Goal: Information Seeking & Learning: Learn about a topic

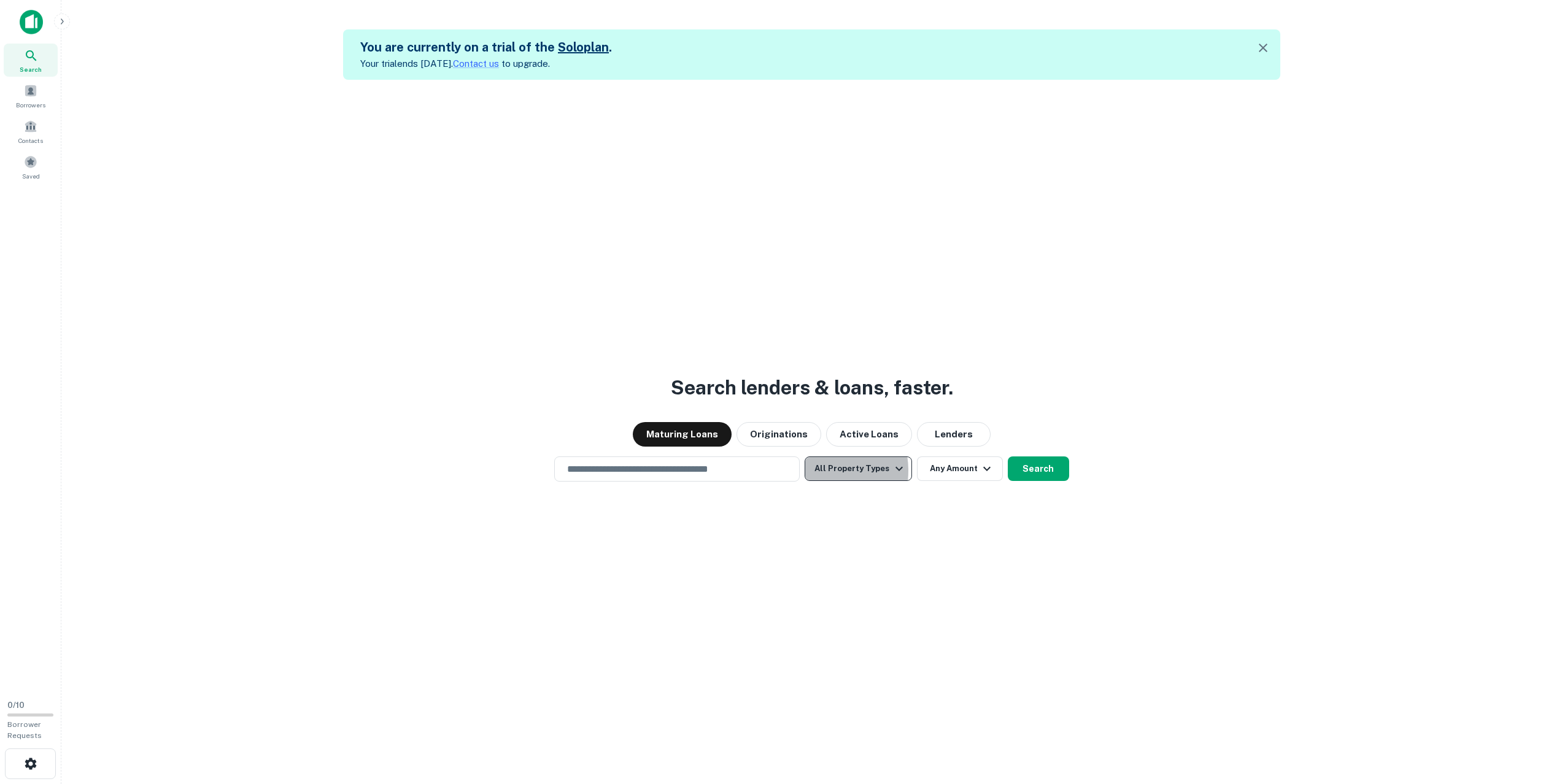
click at [822, 470] on button "All Property Types" at bounding box center [858, 468] width 107 height 25
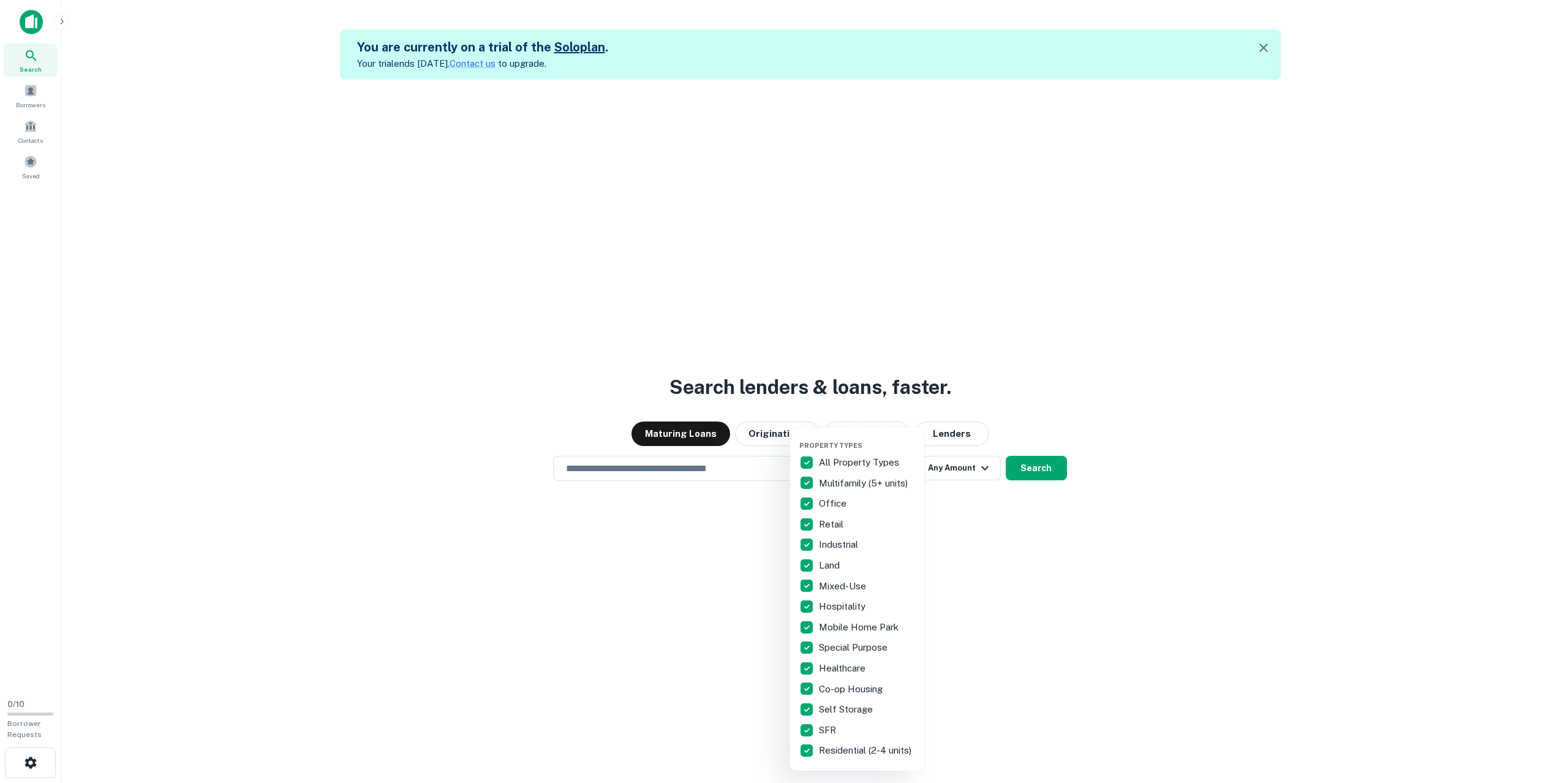
click at [964, 568] on div at bounding box center [784, 391] width 1568 height 783
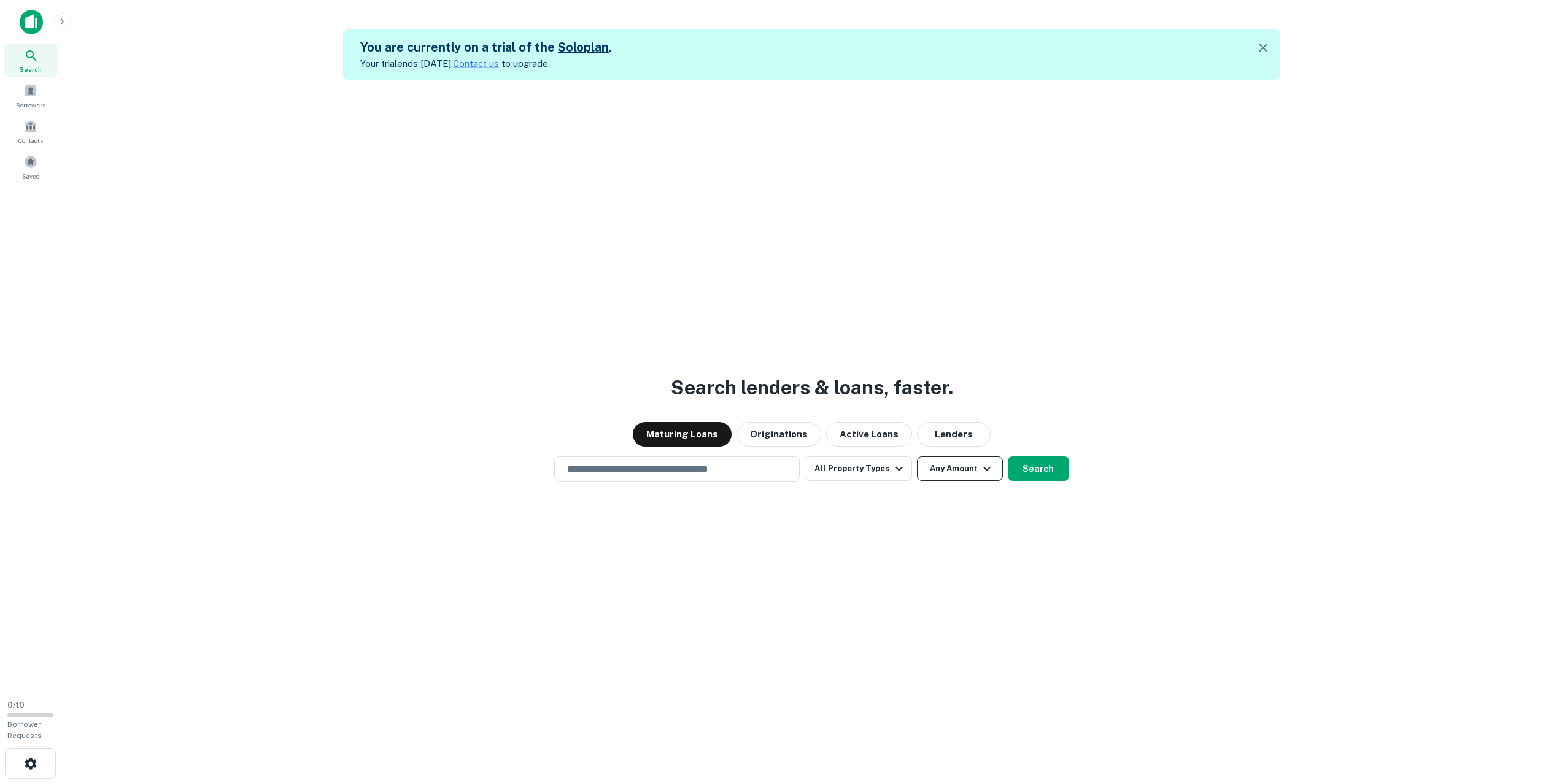
click at [951, 468] on button "Any Amount" at bounding box center [959, 468] width 86 height 25
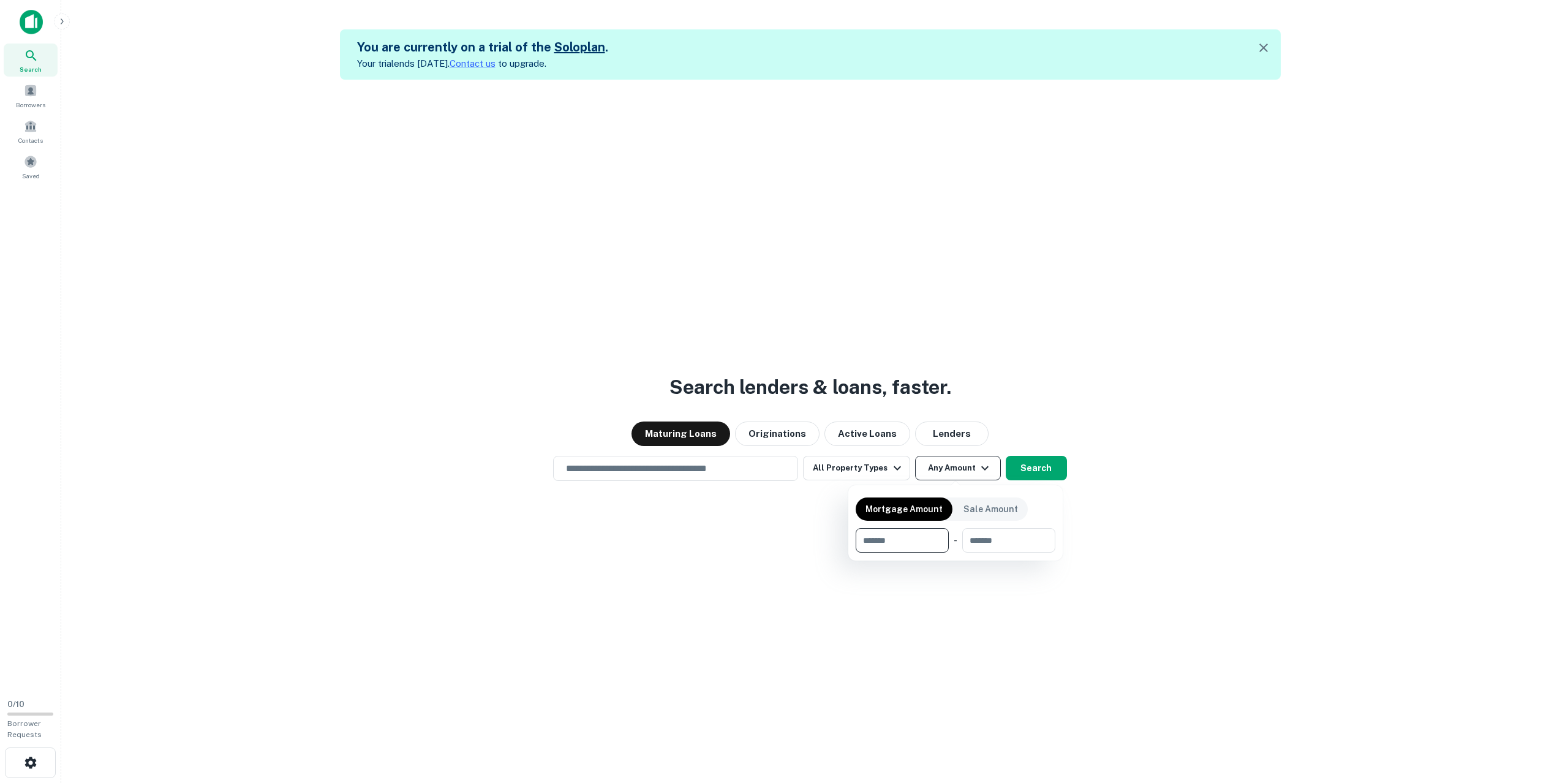
click at [949, 468] on div at bounding box center [784, 391] width 1568 height 783
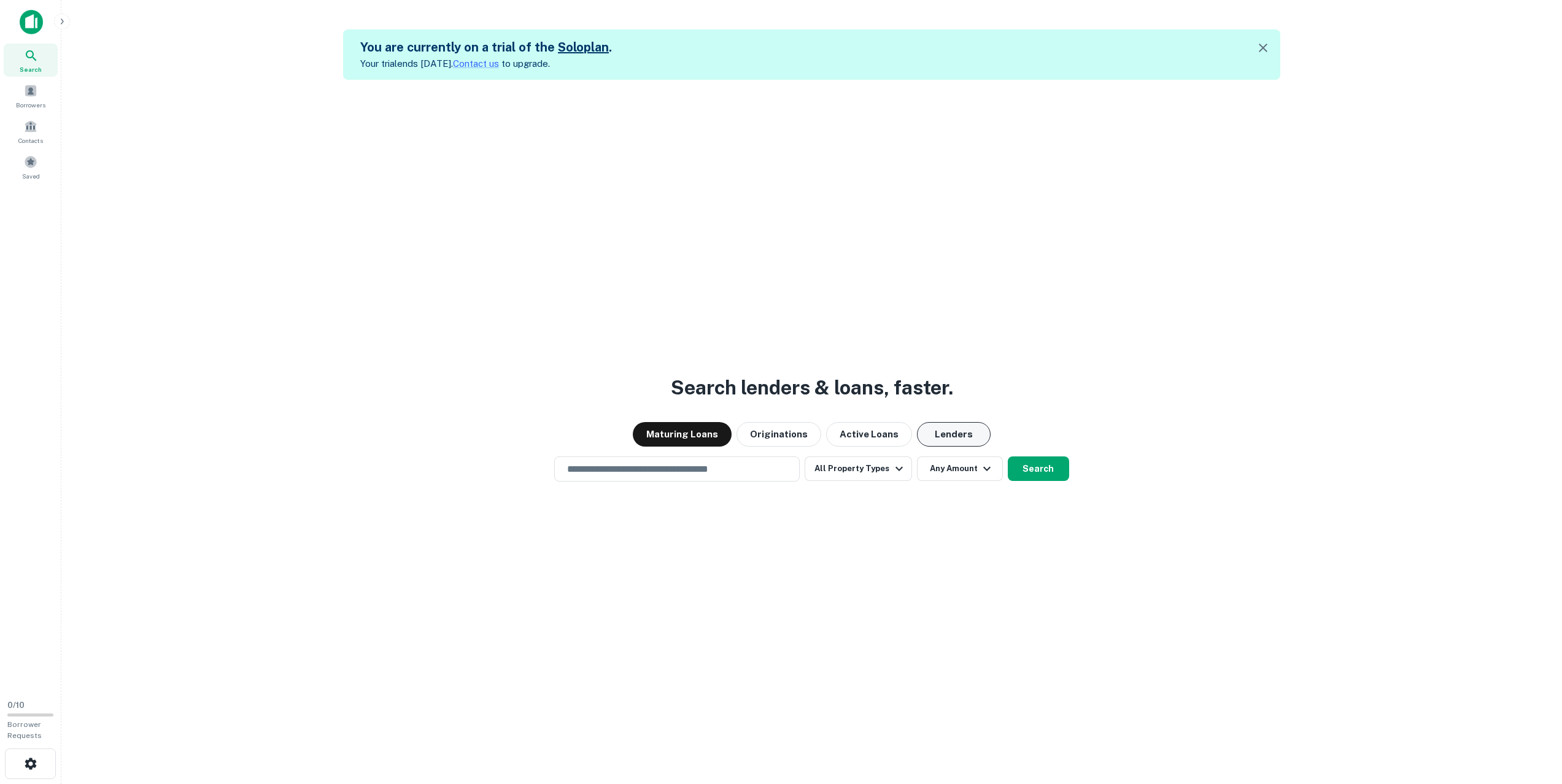
click at [959, 434] on button "Lenders" at bounding box center [953, 434] width 74 height 25
click at [617, 469] on input "text" at bounding box center [677, 469] width 234 height 14
click at [1009, 533] on div "Search lenders & loans, faster. Maturing Loans Originations Active Loans Lender…" at bounding box center [812, 471] width 1481 height 784
click at [1028, 469] on button "Search" at bounding box center [1038, 468] width 61 height 25
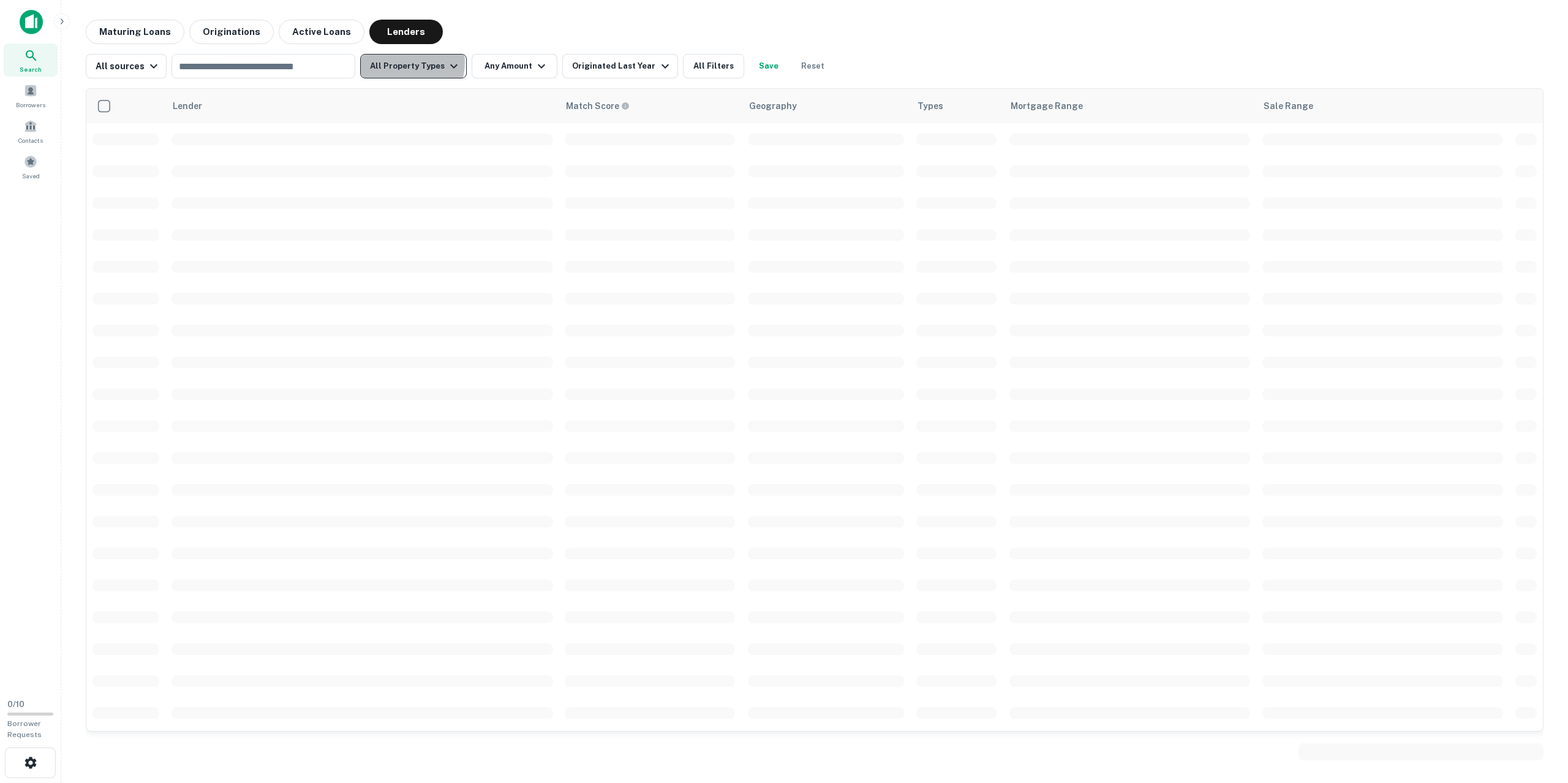
click at [400, 62] on button "All Property Types" at bounding box center [413, 66] width 107 height 25
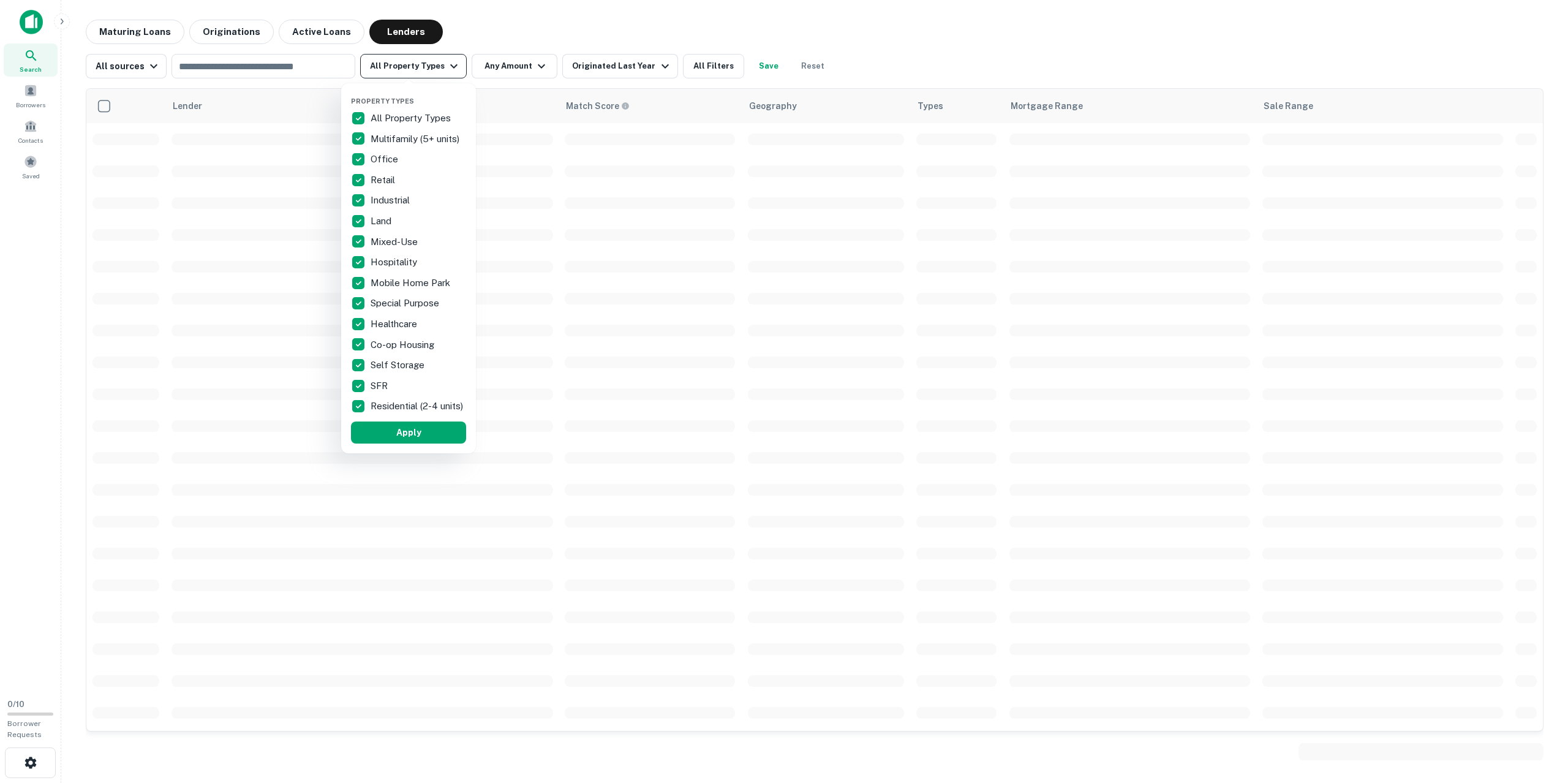
click at [400, 64] on div at bounding box center [784, 391] width 1568 height 783
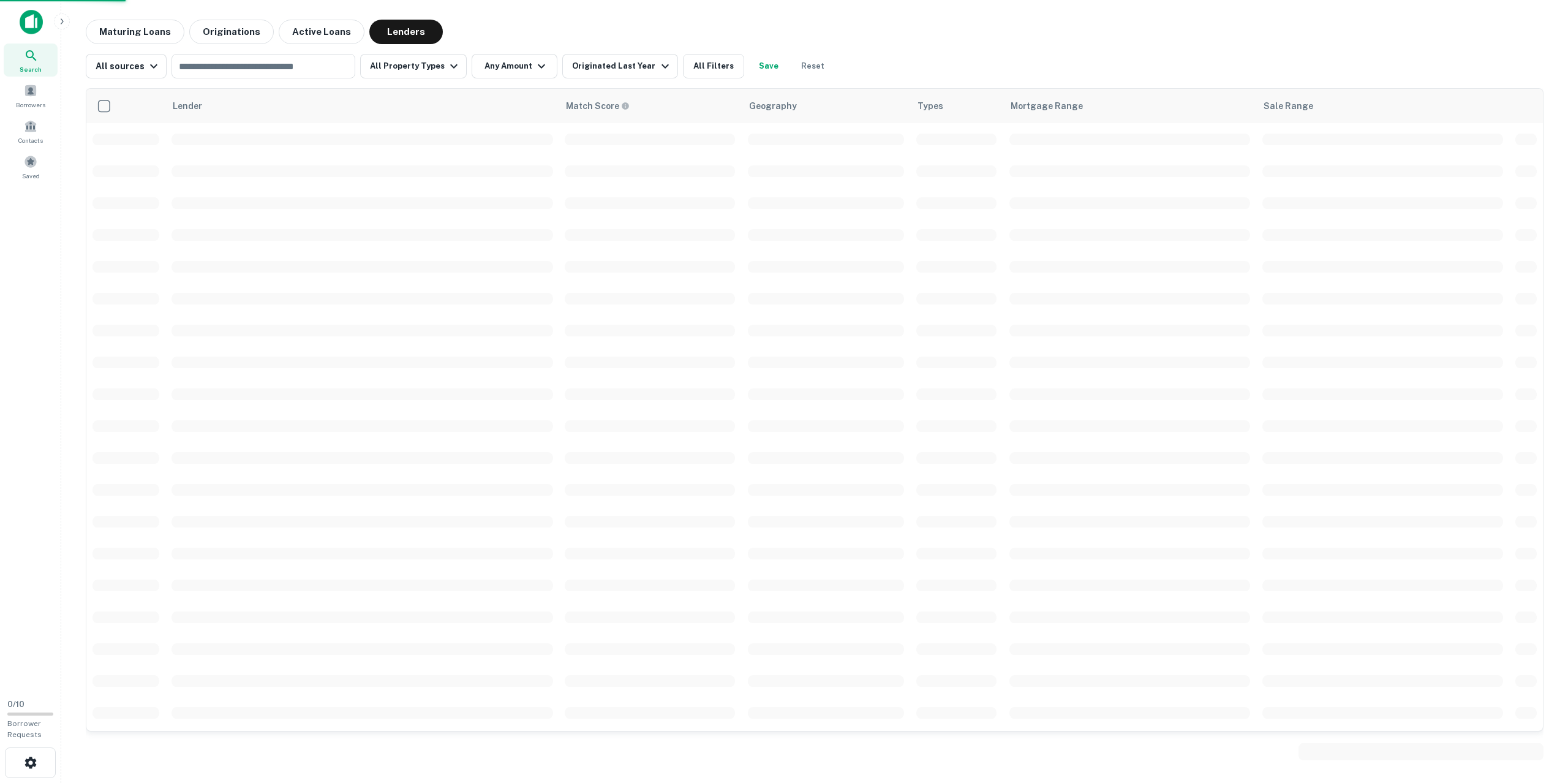
click at [150, 70] on div at bounding box center [784, 391] width 1568 height 783
click at [135, 66] on div "All sources" at bounding box center [128, 66] width 66 height 15
click at [135, 70] on div at bounding box center [784, 391] width 1568 height 783
click at [450, 67] on icon "button" at bounding box center [453, 66] width 7 height 4
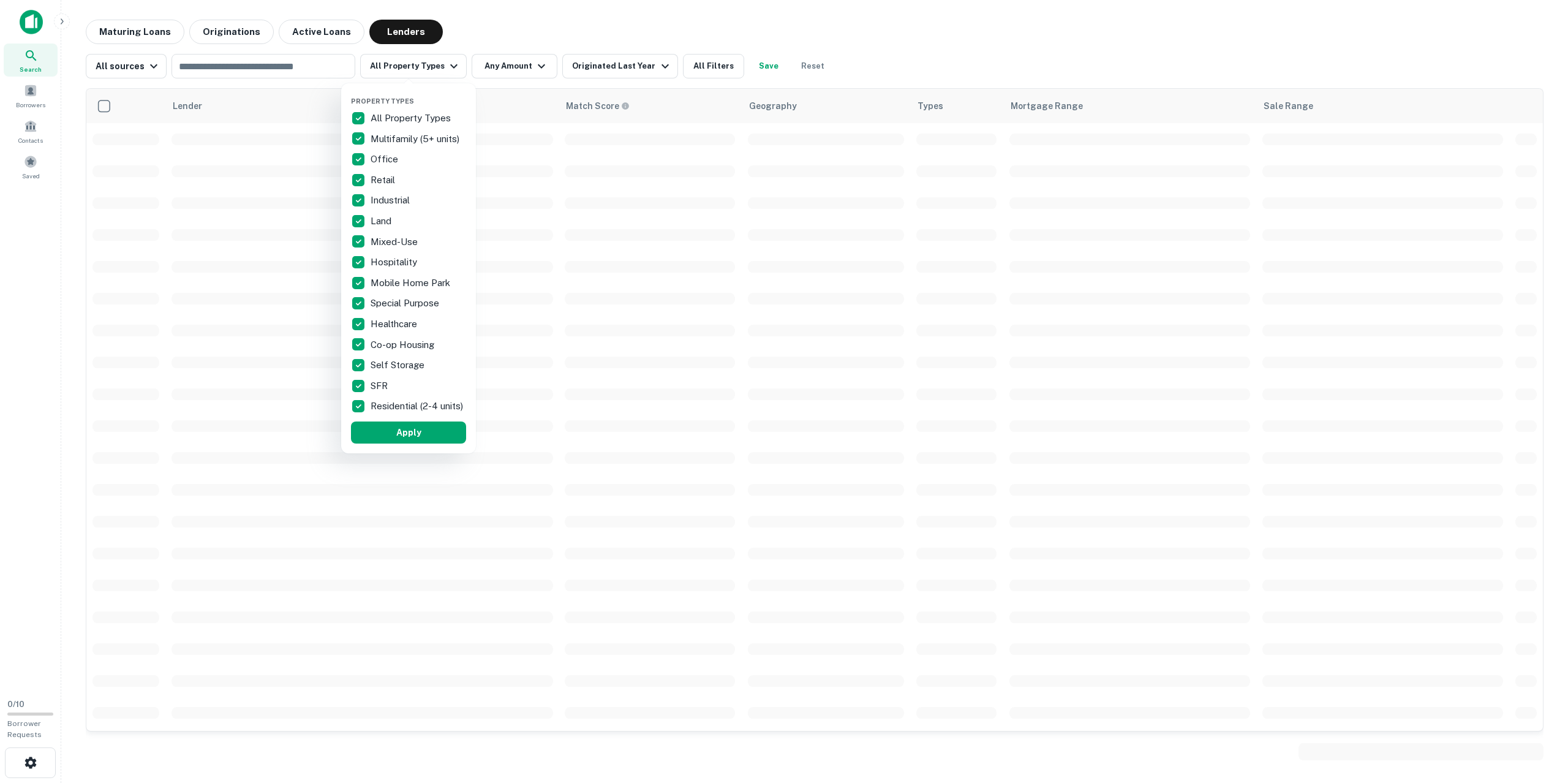
click at [443, 68] on div at bounding box center [784, 391] width 1568 height 783
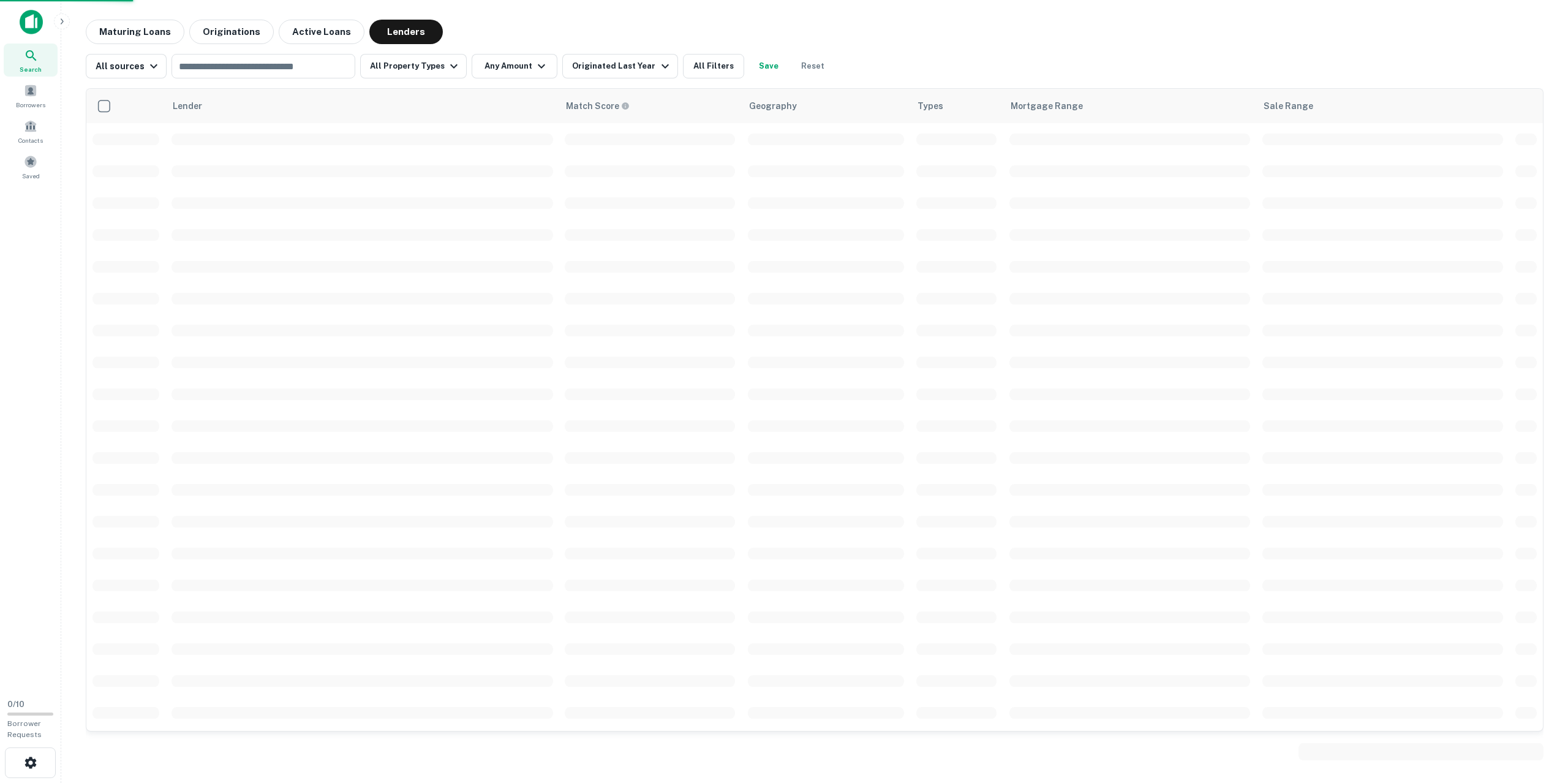
click at [446, 66] on div at bounding box center [784, 391] width 1568 height 783
click at [421, 67] on button "All Property Types" at bounding box center [413, 66] width 107 height 25
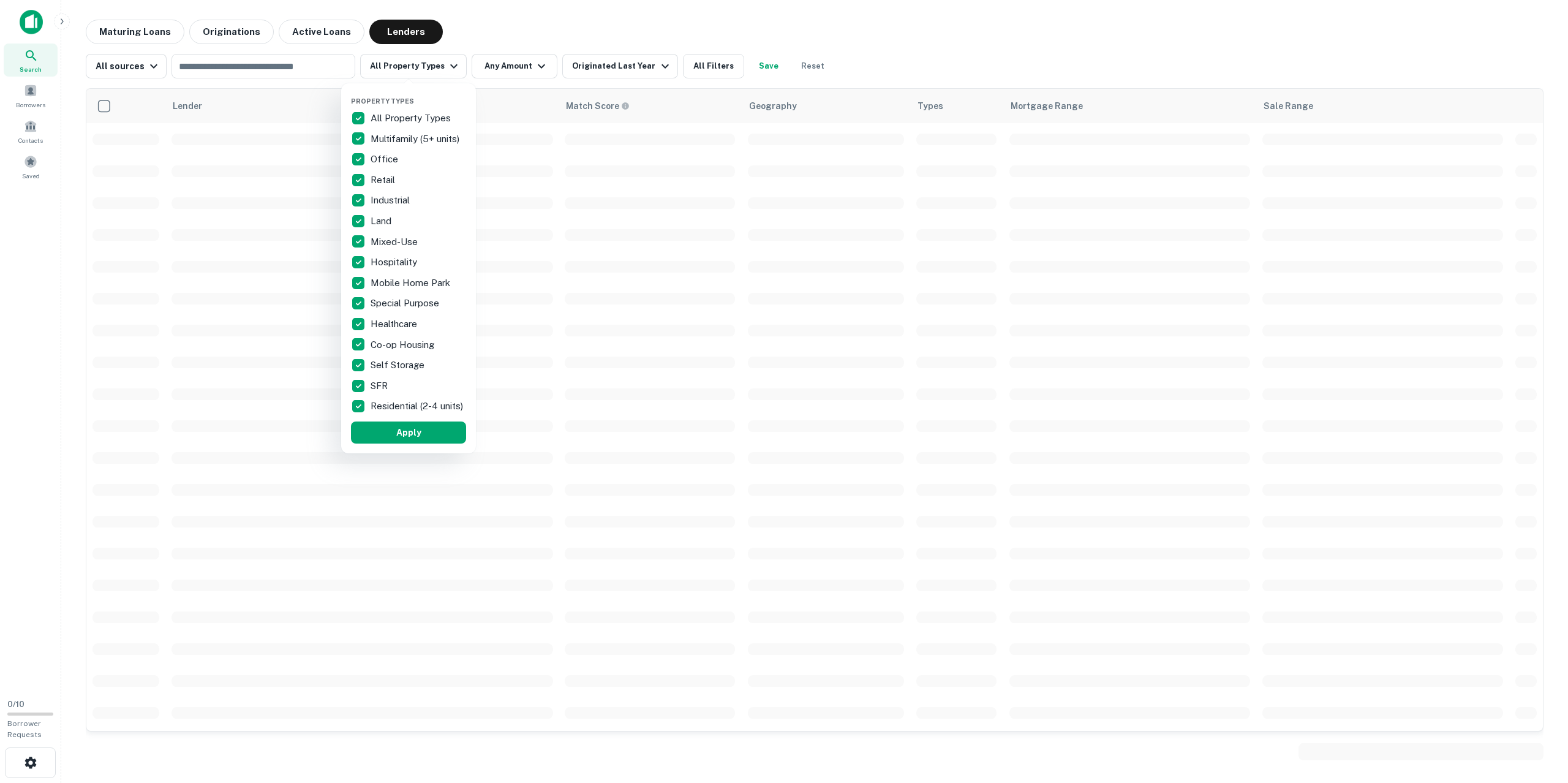
click at [449, 66] on div at bounding box center [784, 391] width 1568 height 783
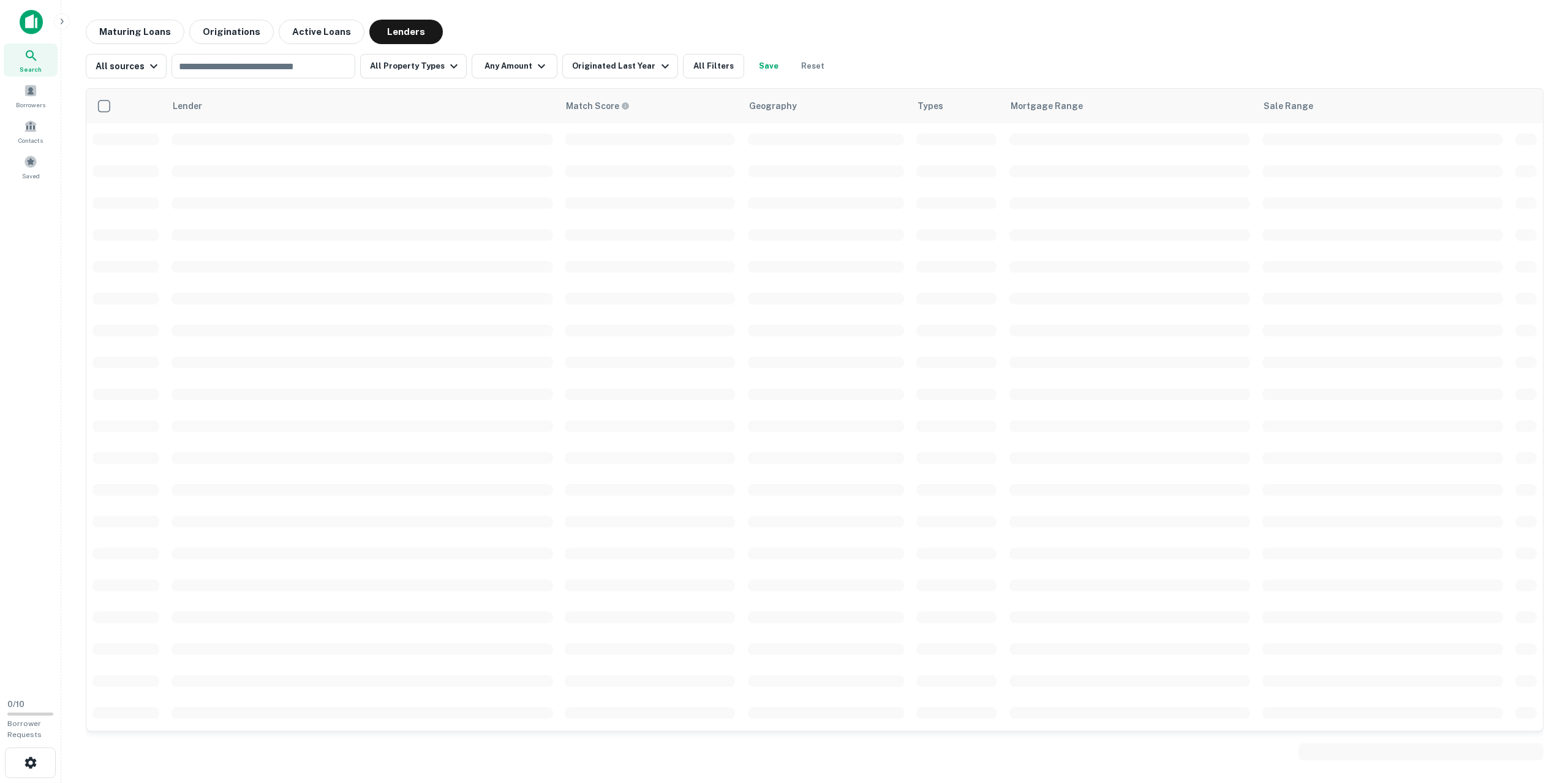
click at [36, 102] on div at bounding box center [784, 391] width 1568 height 783
click at [31, 94] on span at bounding box center [31, 90] width 13 height 13
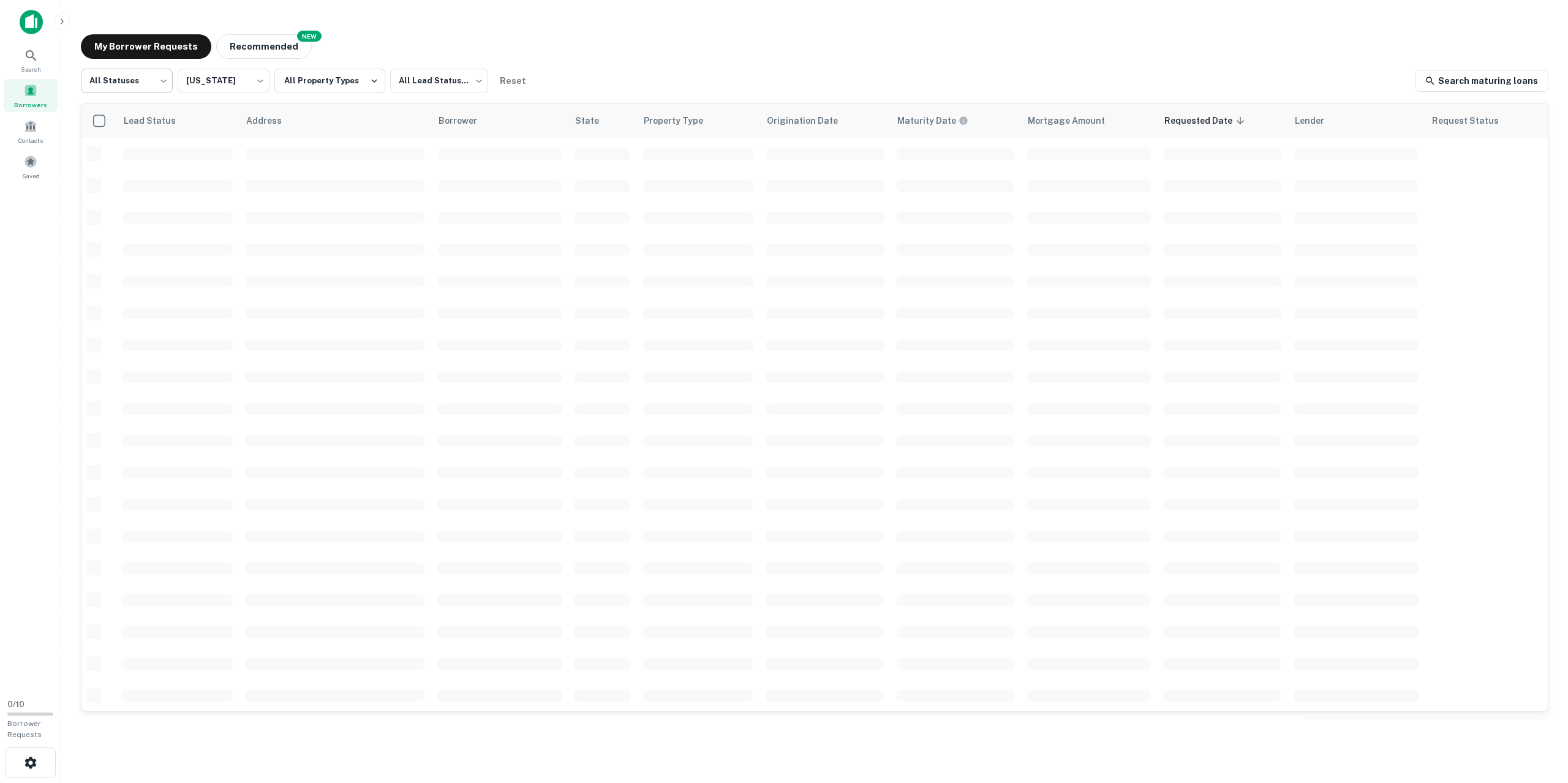
click at [147, 82] on body "Search Borrowers Contacts Saved 0 / 10 Borrower Requests My Borrower Requests N…" at bounding box center [784, 391] width 1568 height 783
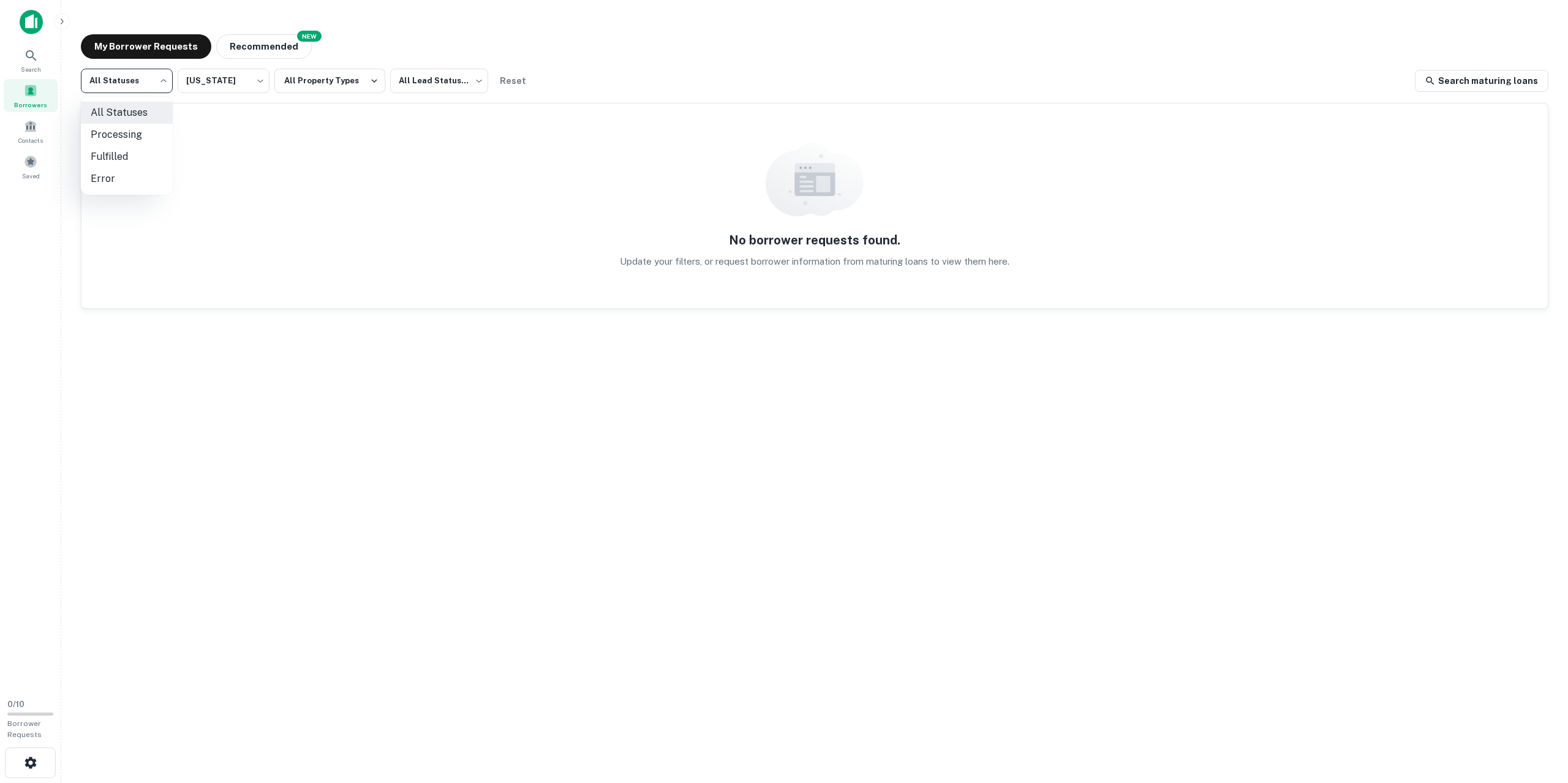
click at [303, 80] on div at bounding box center [784, 391] width 1568 height 783
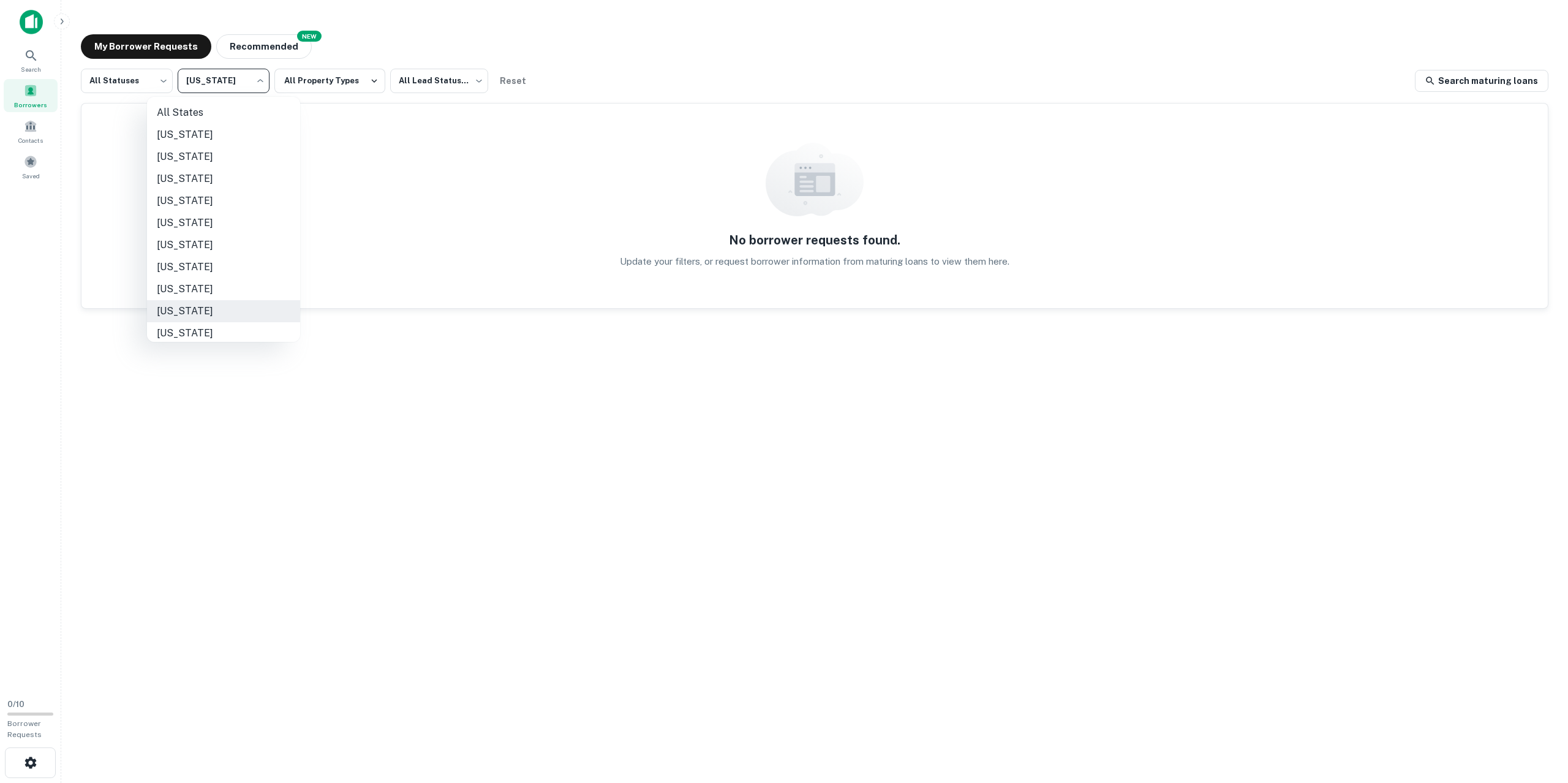
click at [206, 83] on body "Search Borrowers Contacts Saved 0 / 10 Borrower Requests My Borrower Requests N…" at bounding box center [784, 391] width 1568 height 783
click at [196, 110] on li "All States" at bounding box center [223, 112] width 153 height 22
type input "***"
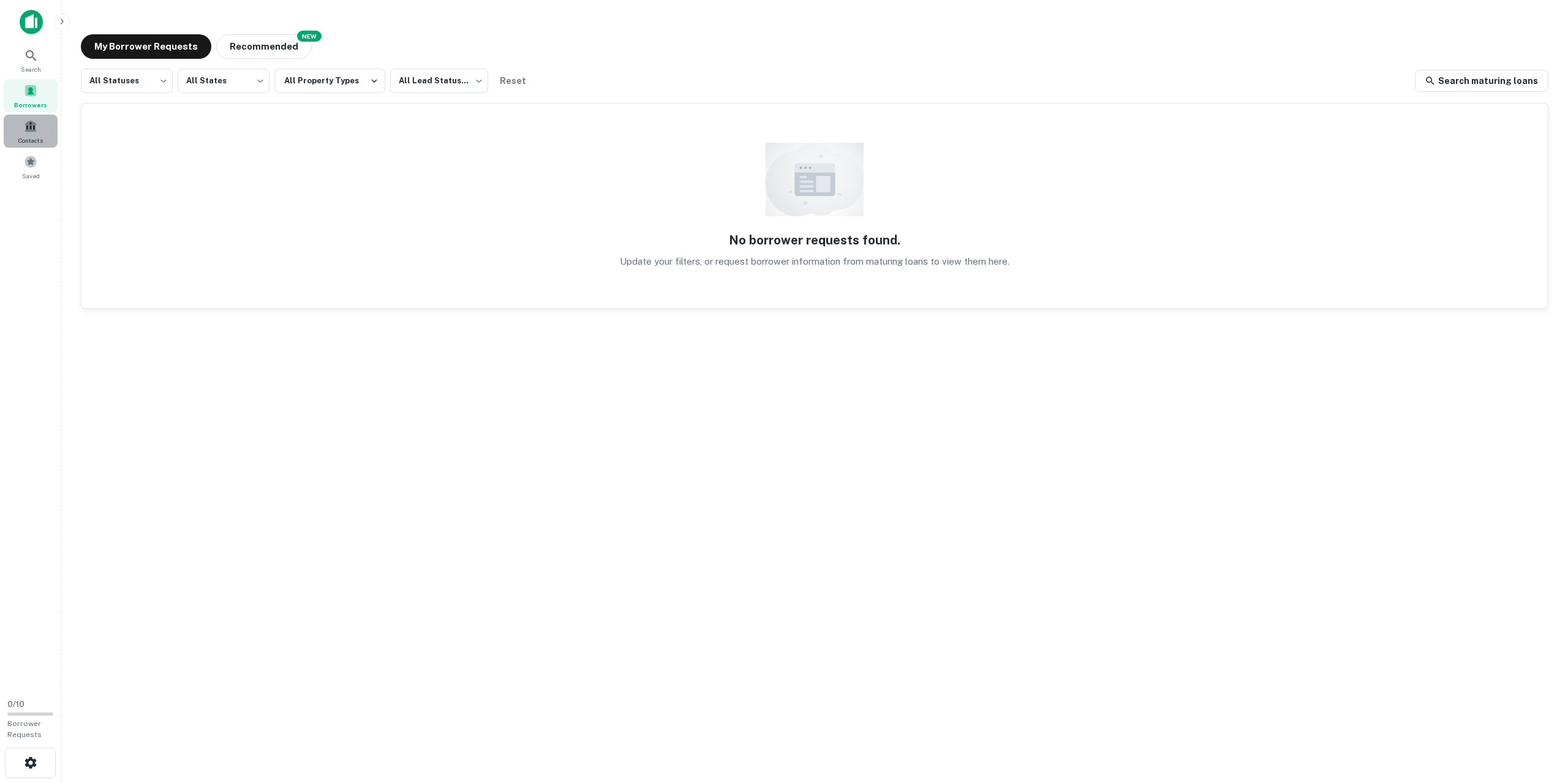
click at [27, 130] on span at bounding box center [31, 126] width 13 height 13
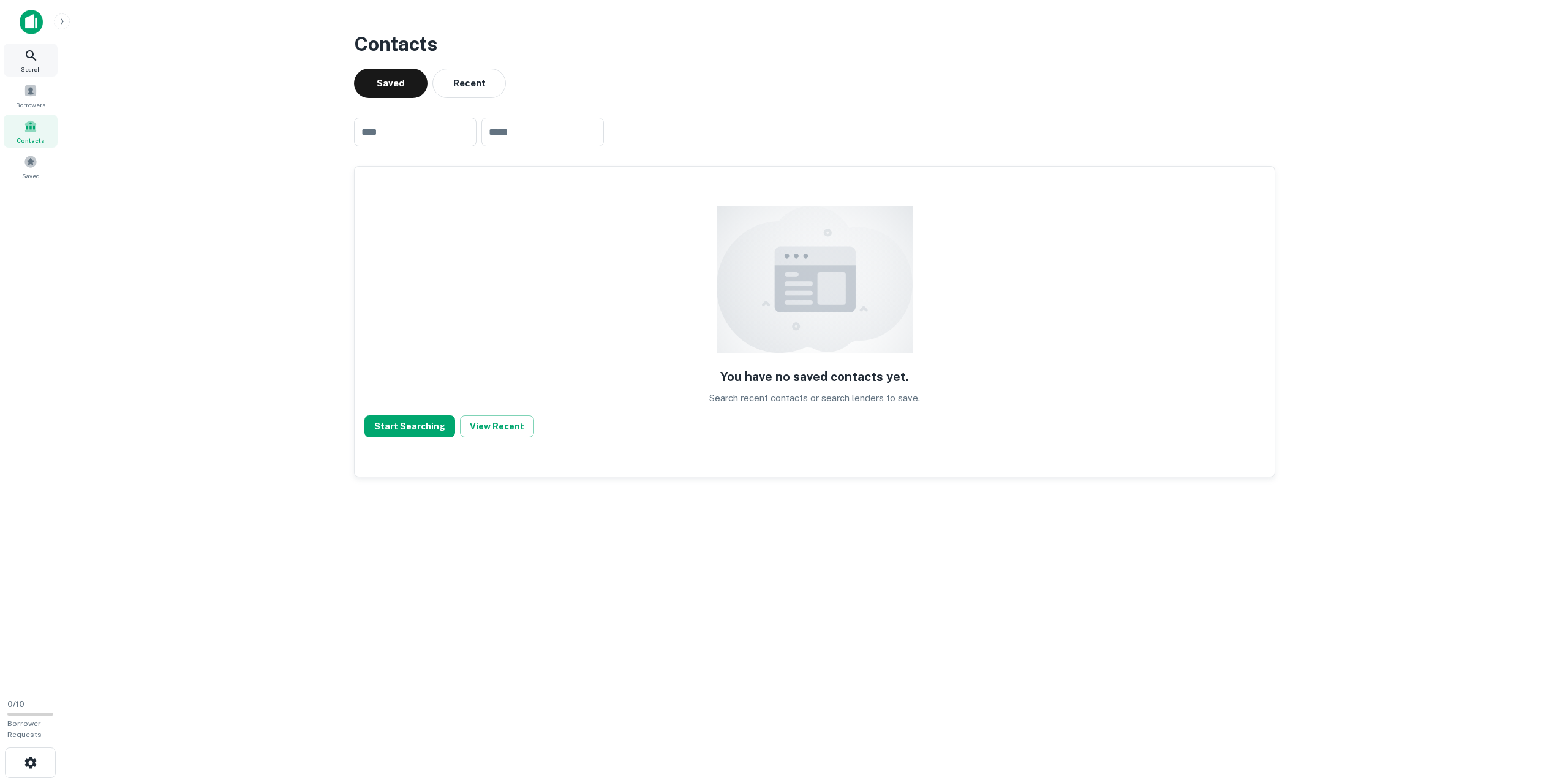
click at [34, 57] on icon at bounding box center [31, 56] width 15 height 15
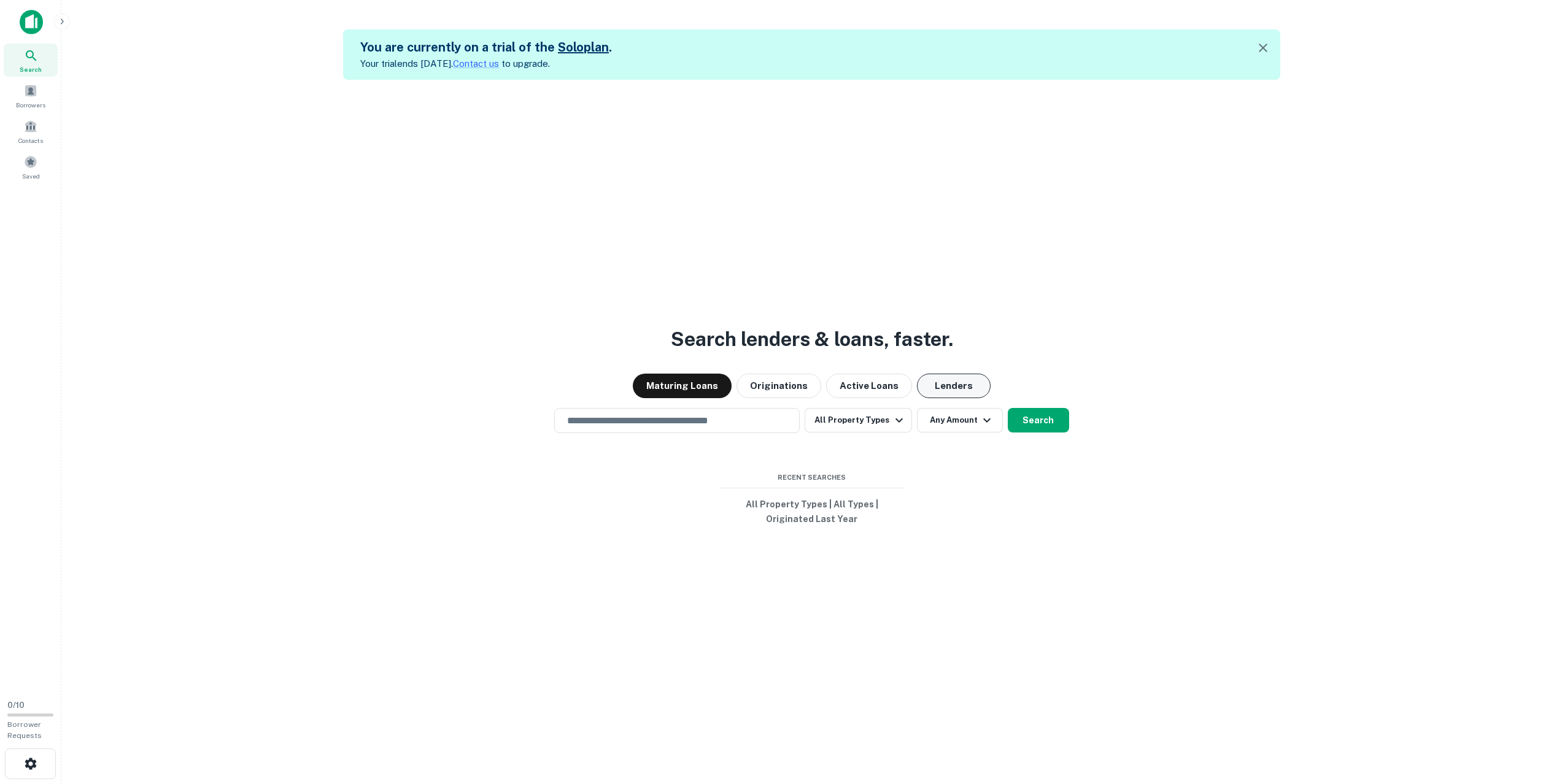
click at [954, 388] on button "Lenders" at bounding box center [953, 386] width 74 height 25
click at [871, 421] on button "All Property Types" at bounding box center [858, 420] width 107 height 25
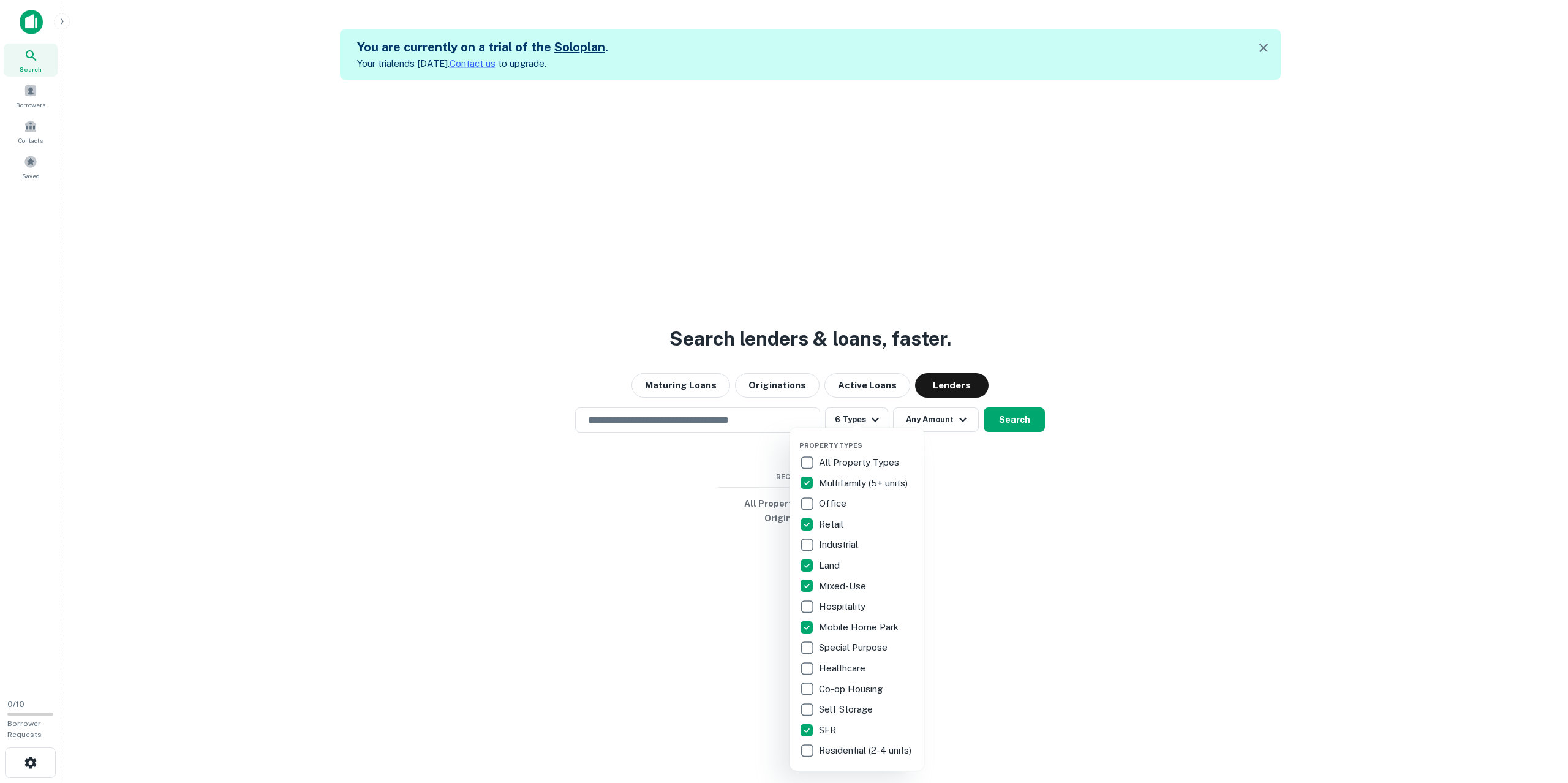
click at [1016, 425] on div at bounding box center [784, 391] width 1568 height 783
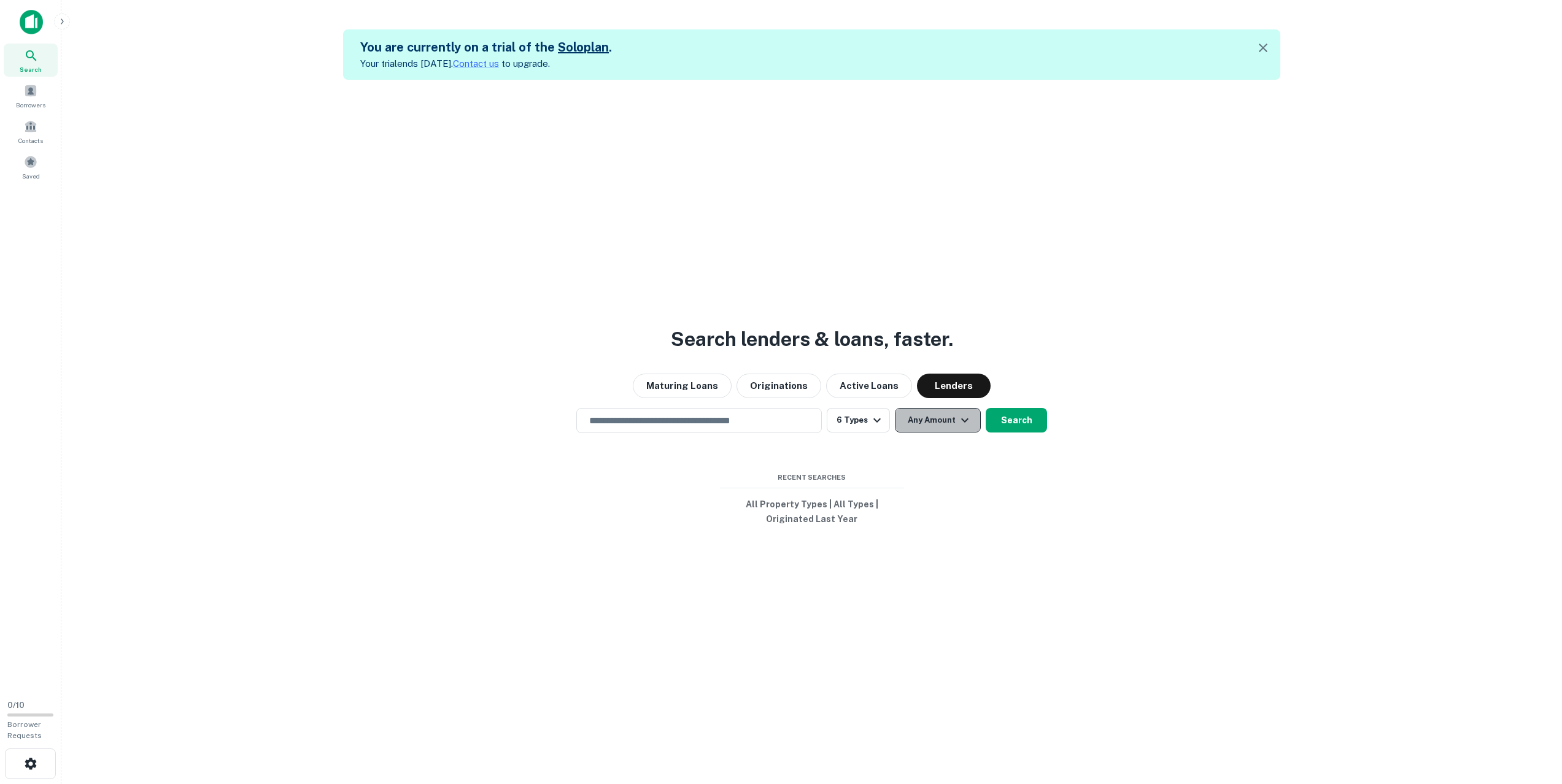
click at [916, 424] on button "Any Amount" at bounding box center [937, 420] width 86 height 25
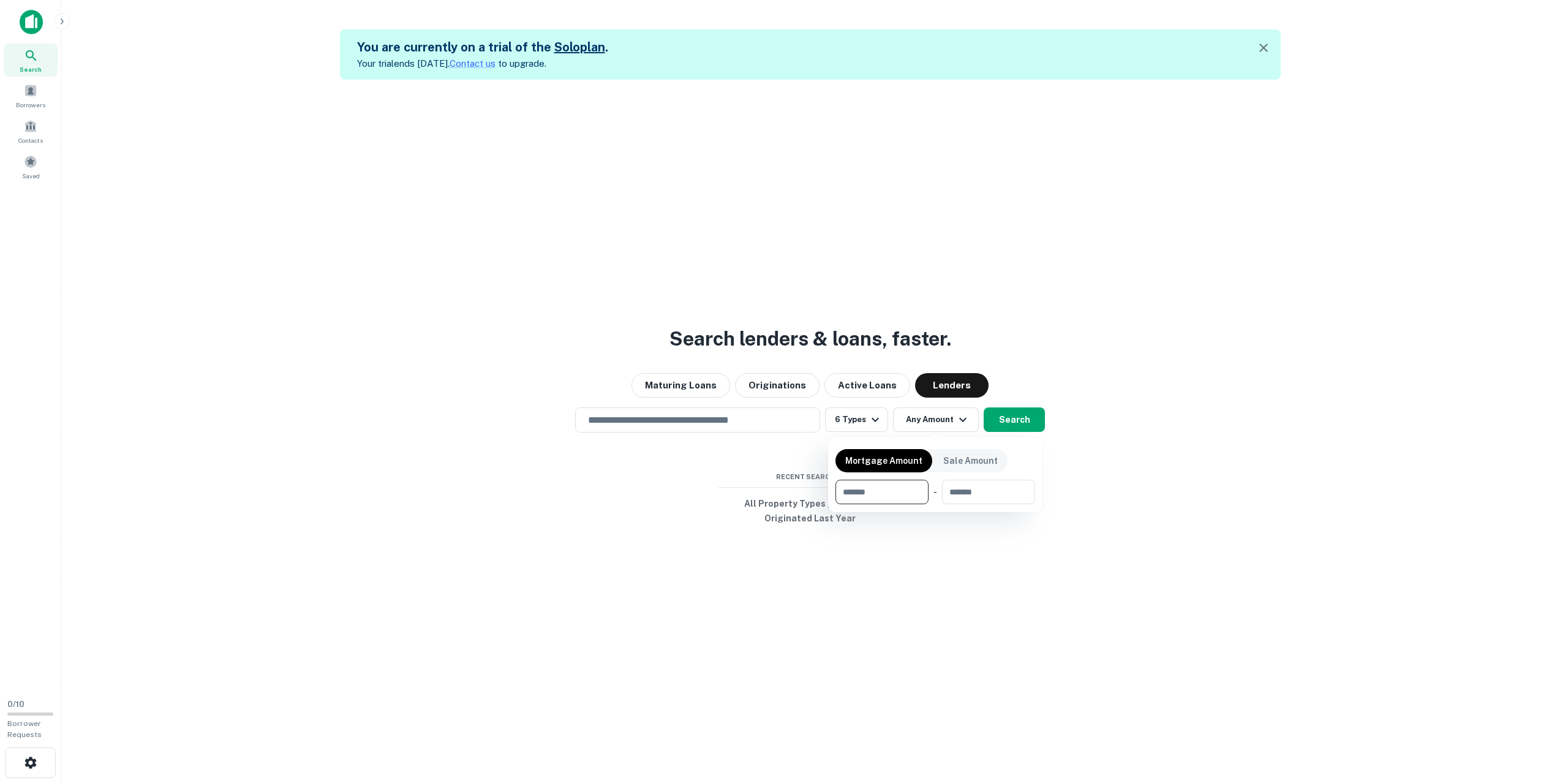
click at [1020, 420] on div at bounding box center [784, 391] width 1568 height 783
click at [1012, 424] on button "Search" at bounding box center [1014, 420] width 61 height 25
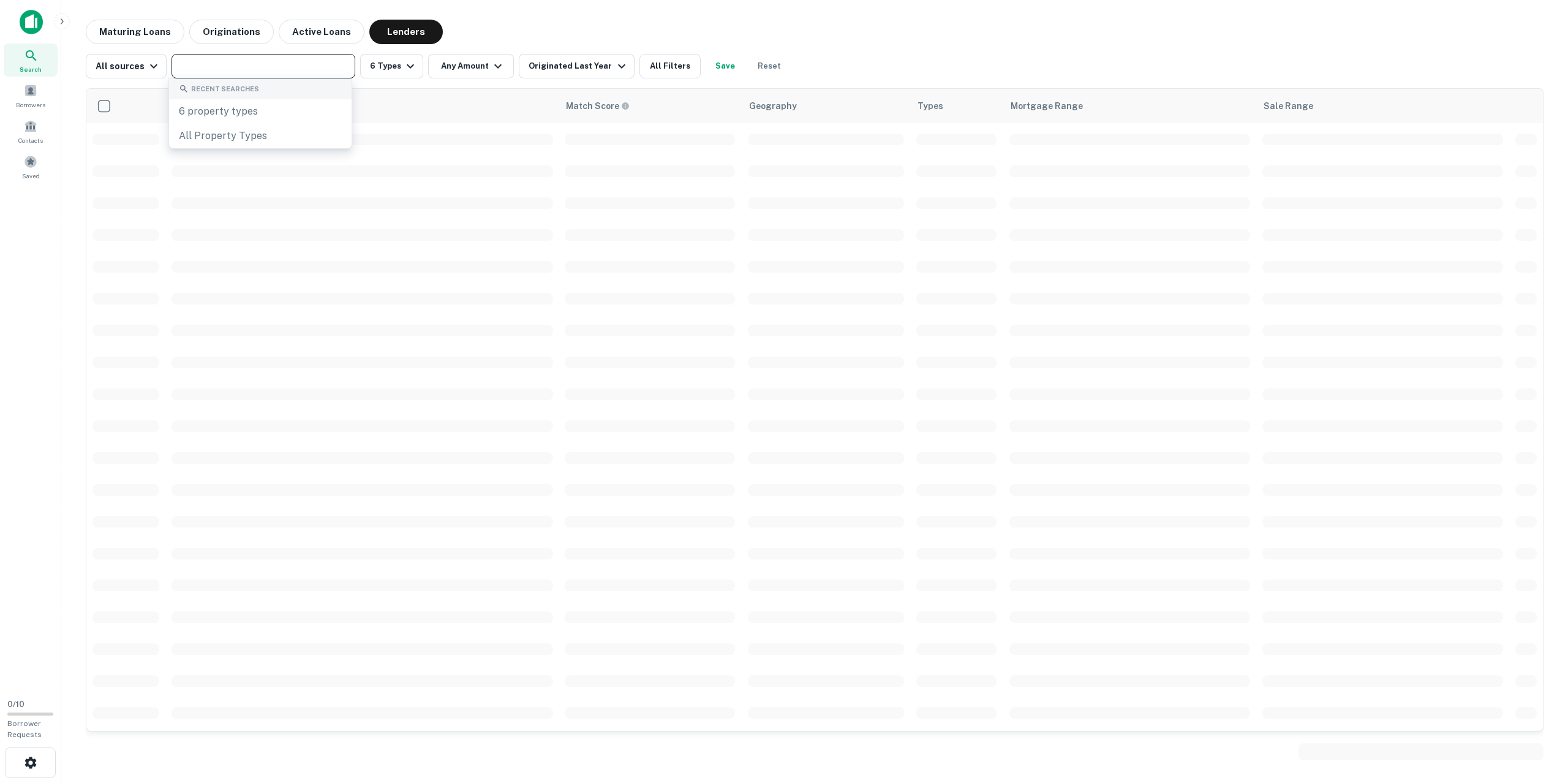
click at [277, 68] on input "text" at bounding box center [262, 66] width 175 height 17
click at [223, 67] on input "text" at bounding box center [262, 66] width 175 height 17
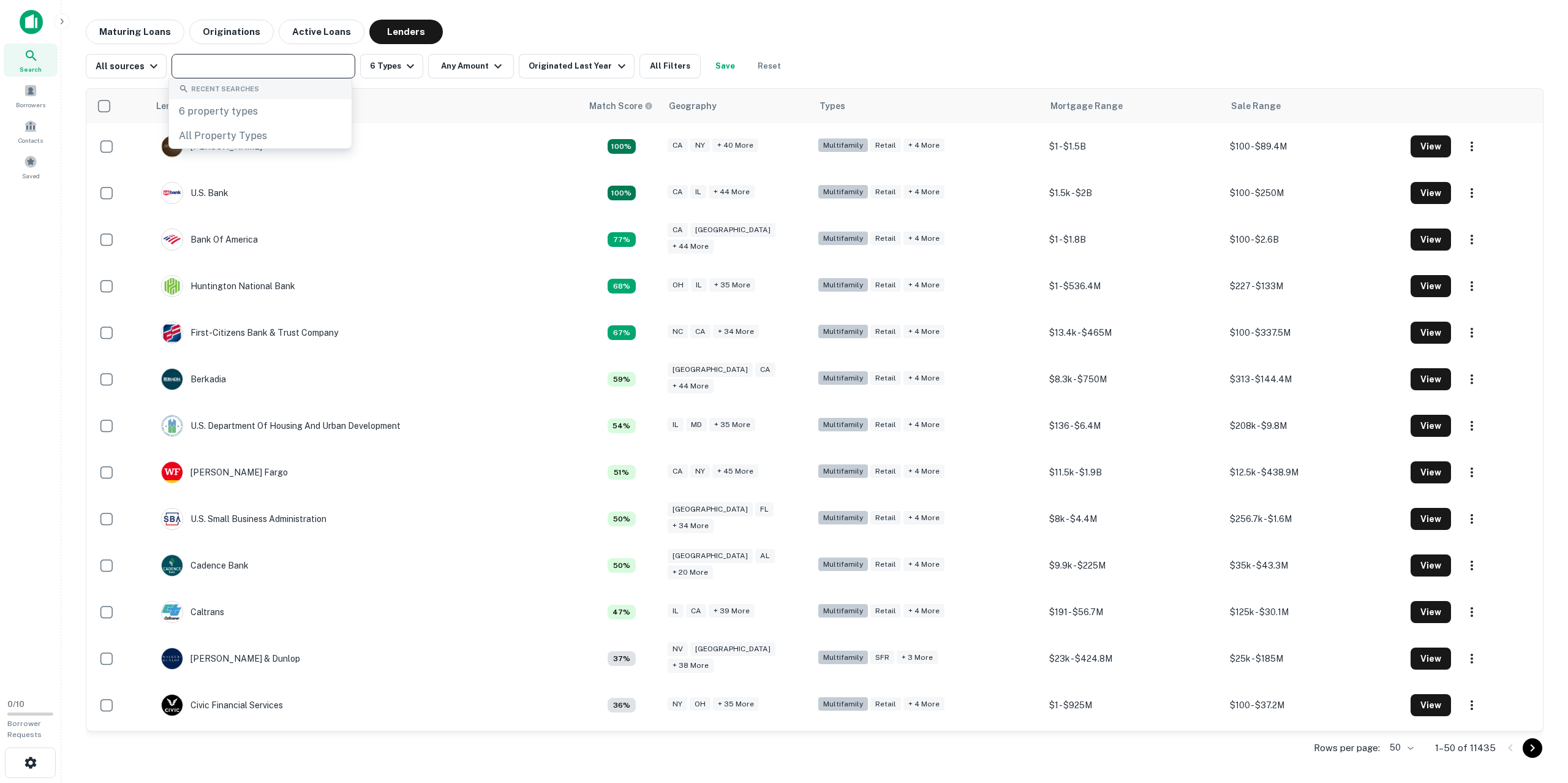
click at [67, 69] on main "Maturing Loans Originations Active Loans Lenders All sources ​ 6 Types Any Amou…" at bounding box center [815, 391] width 1507 height 783
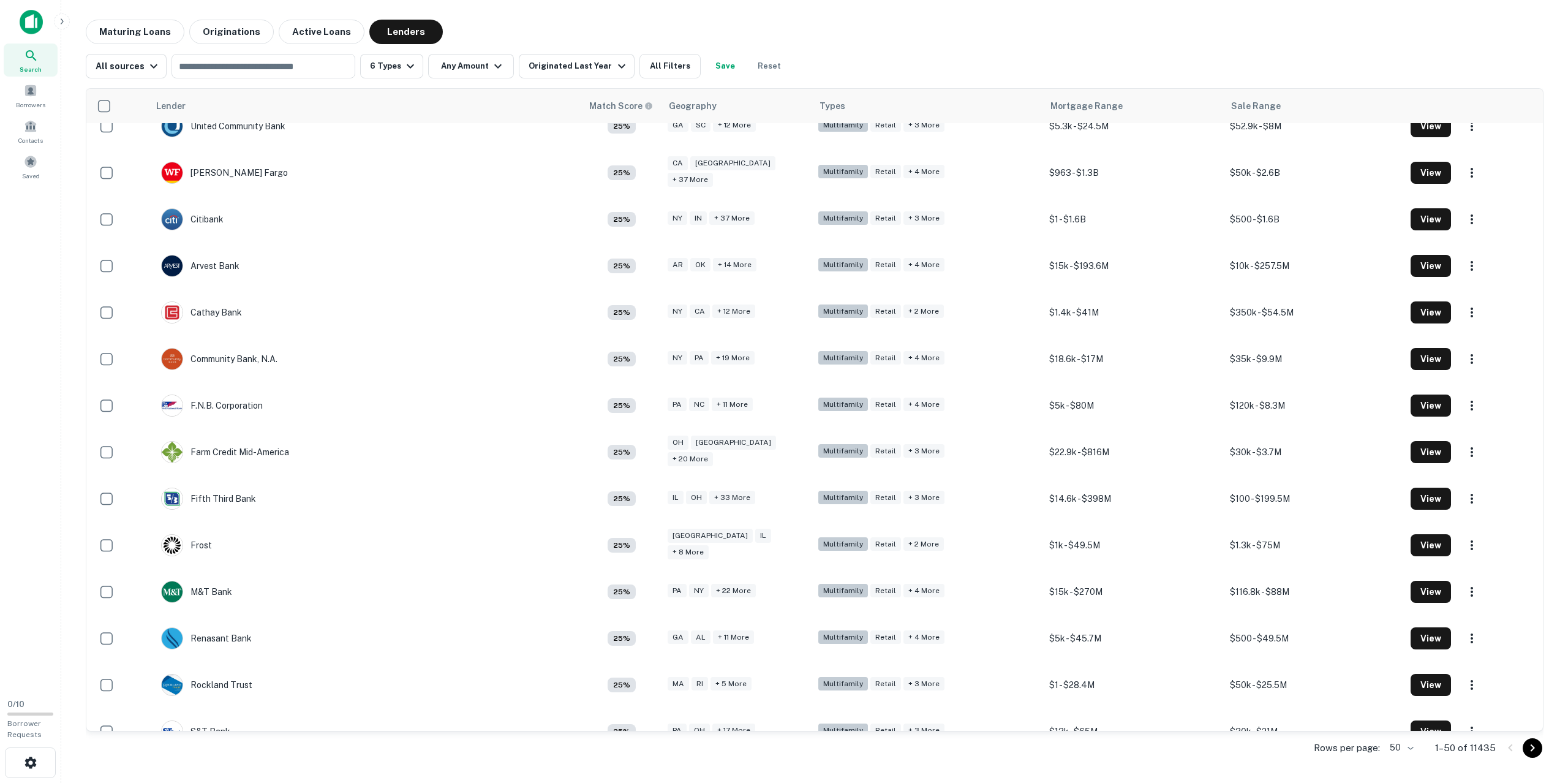
scroll to position [1721, 0]
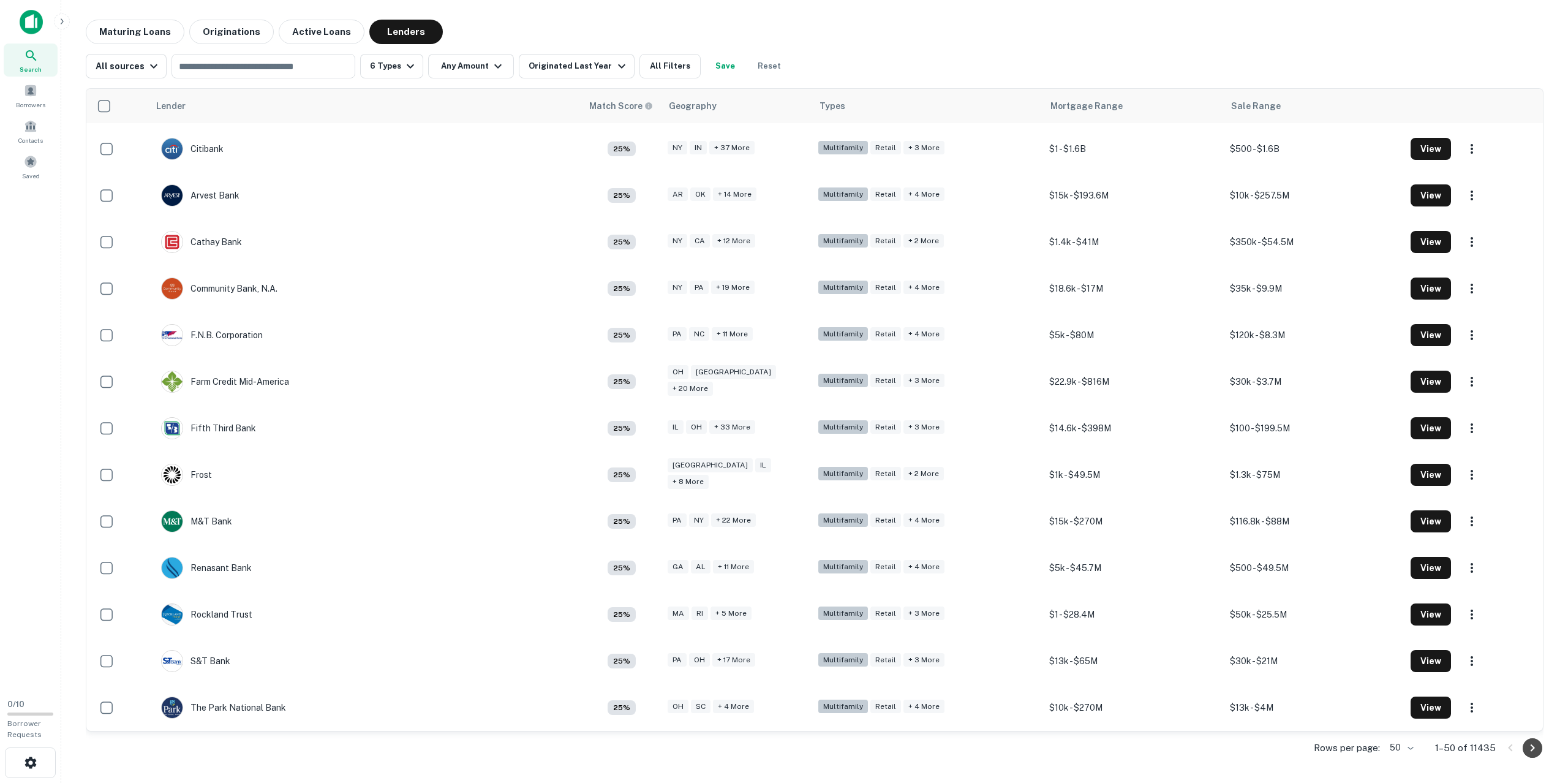
click at [1533, 750] on icon "Go to next page" at bounding box center [1532, 748] width 15 height 15
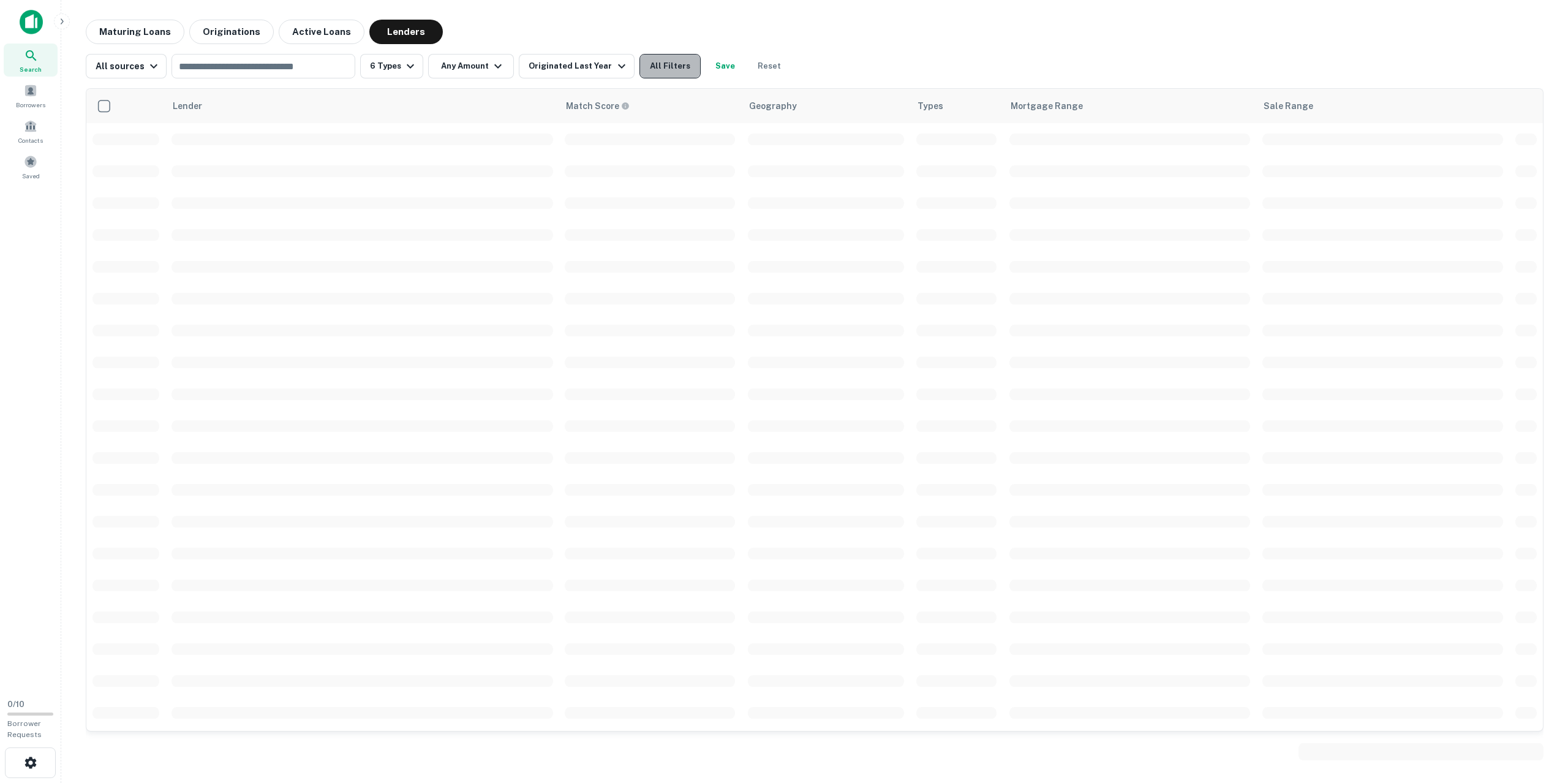
click at [665, 75] on button "All Filters" at bounding box center [670, 66] width 61 height 25
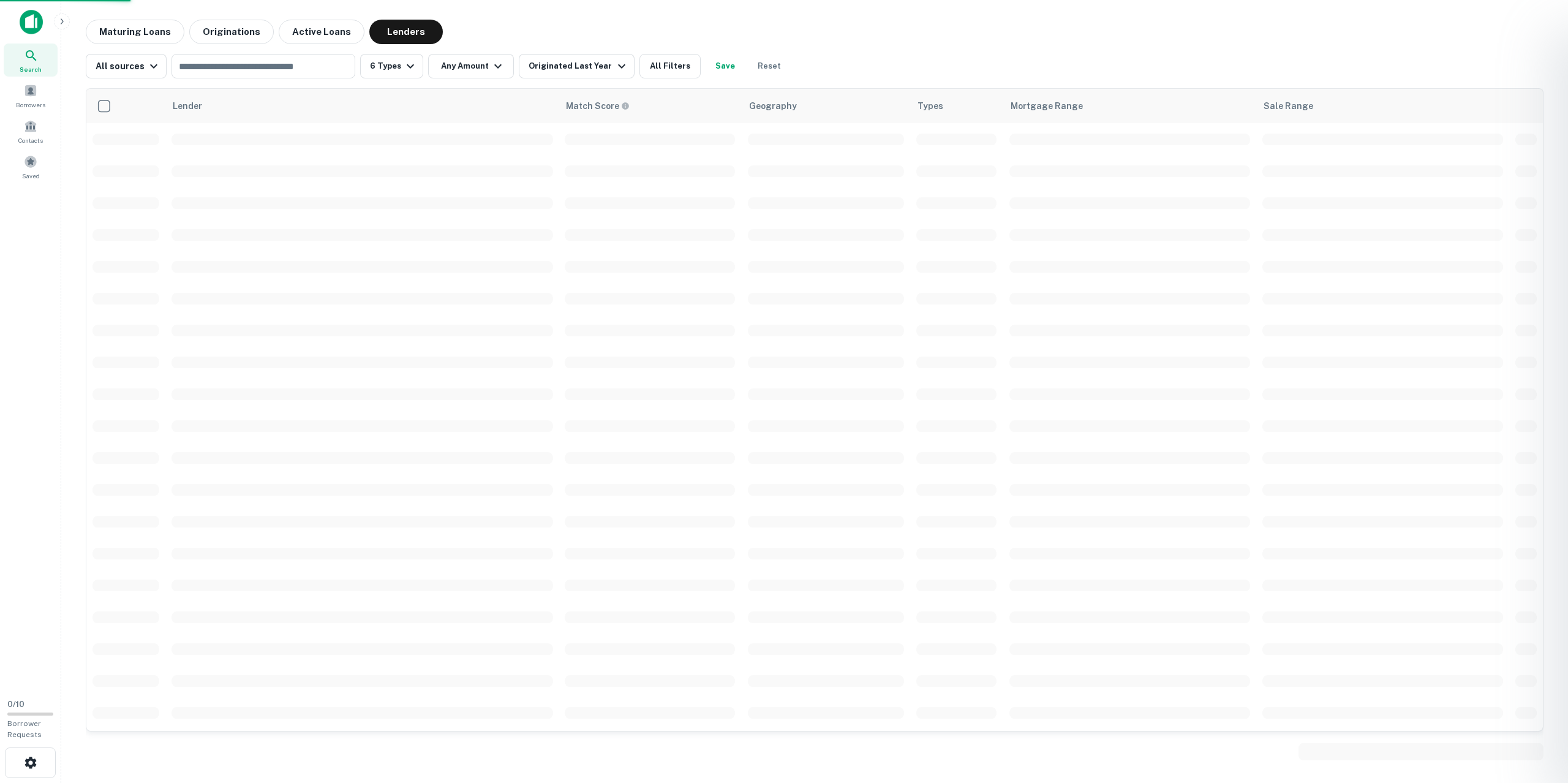
click at [659, 70] on div at bounding box center [784, 391] width 1568 height 783
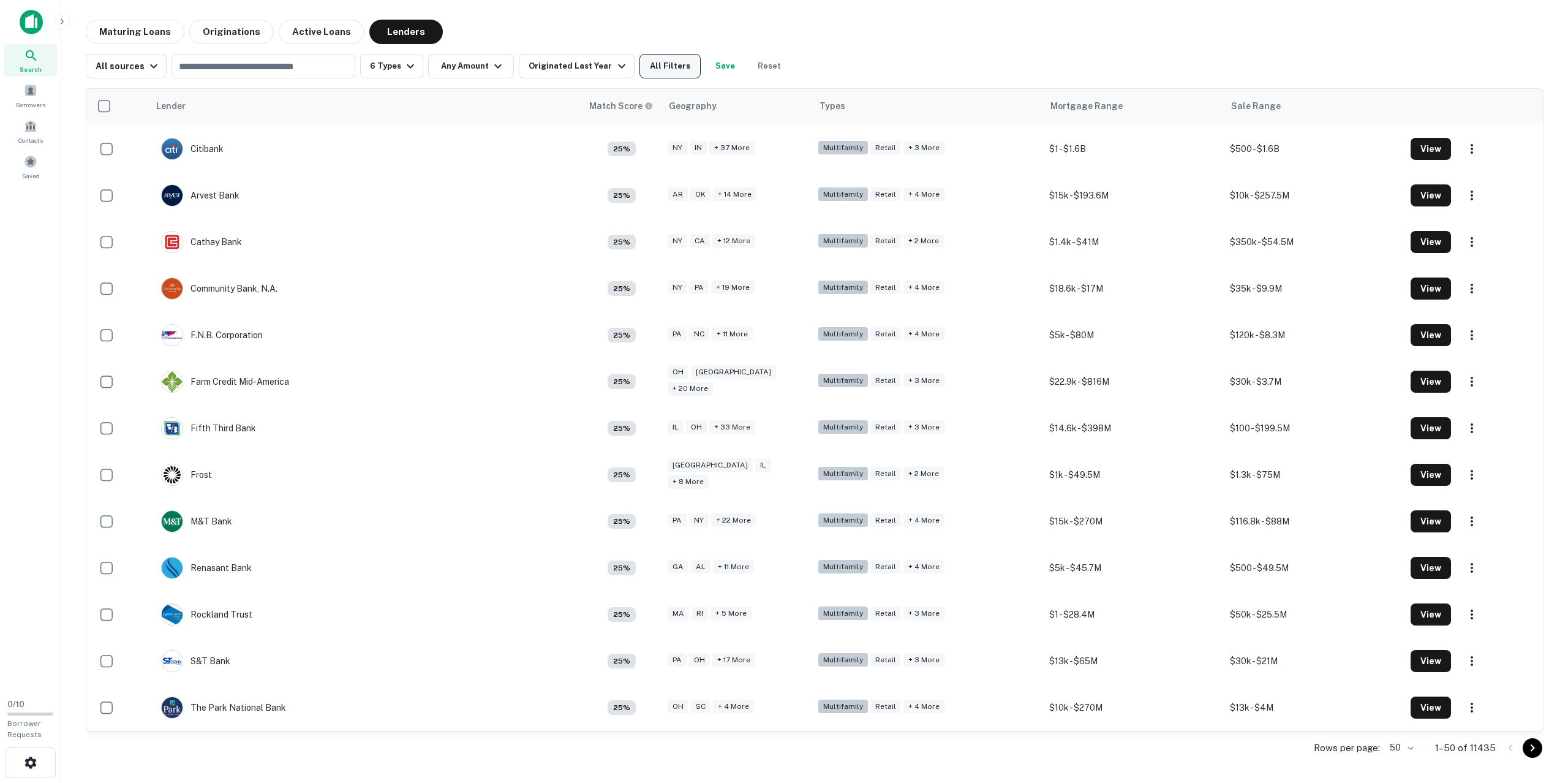
click at [656, 64] on button "All Filters" at bounding box center [670, 66] width 61 height 25
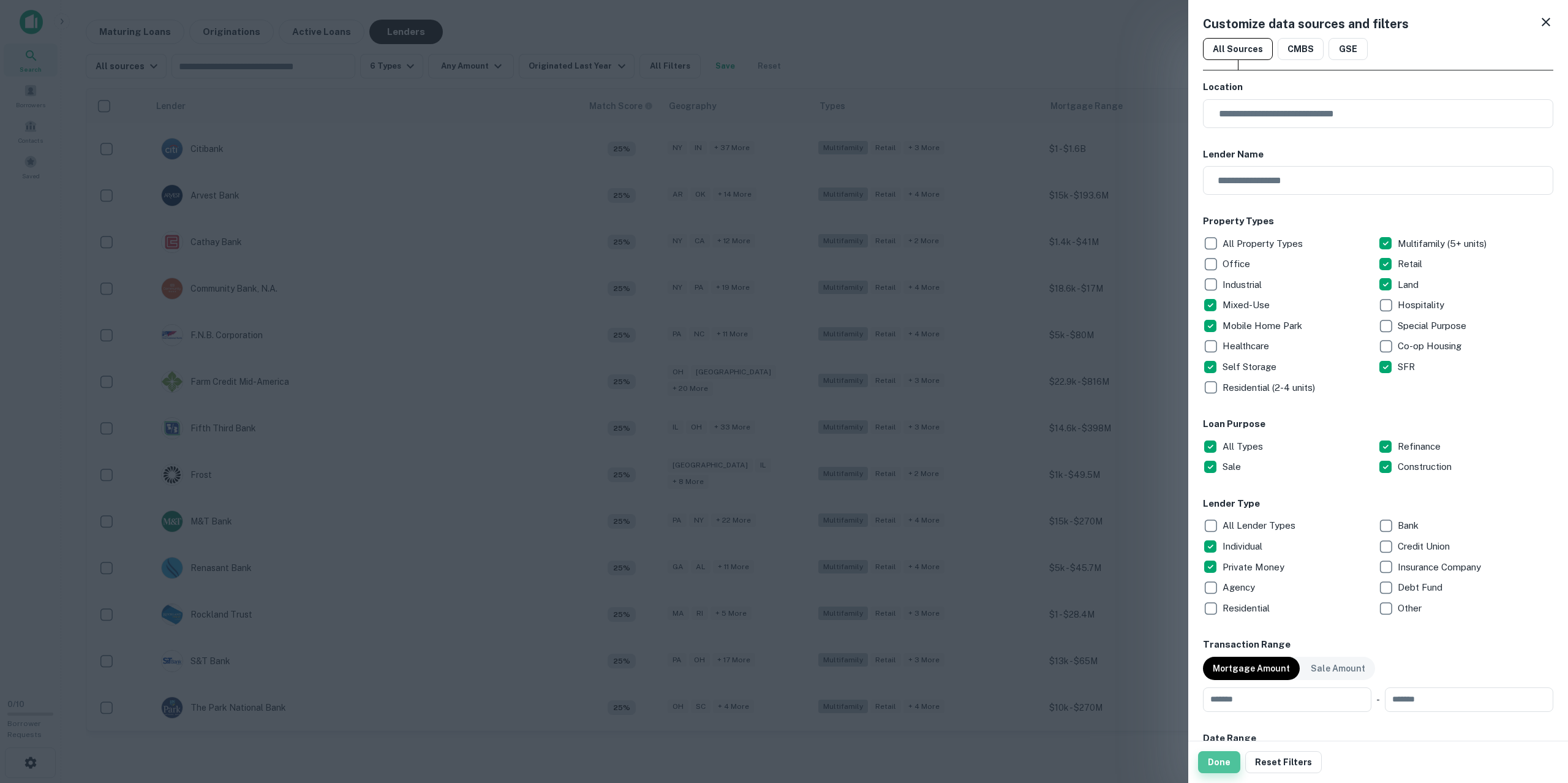
click at [1217, 767] on button "Done" at bounding box center [1219, 762] width 42 height 22
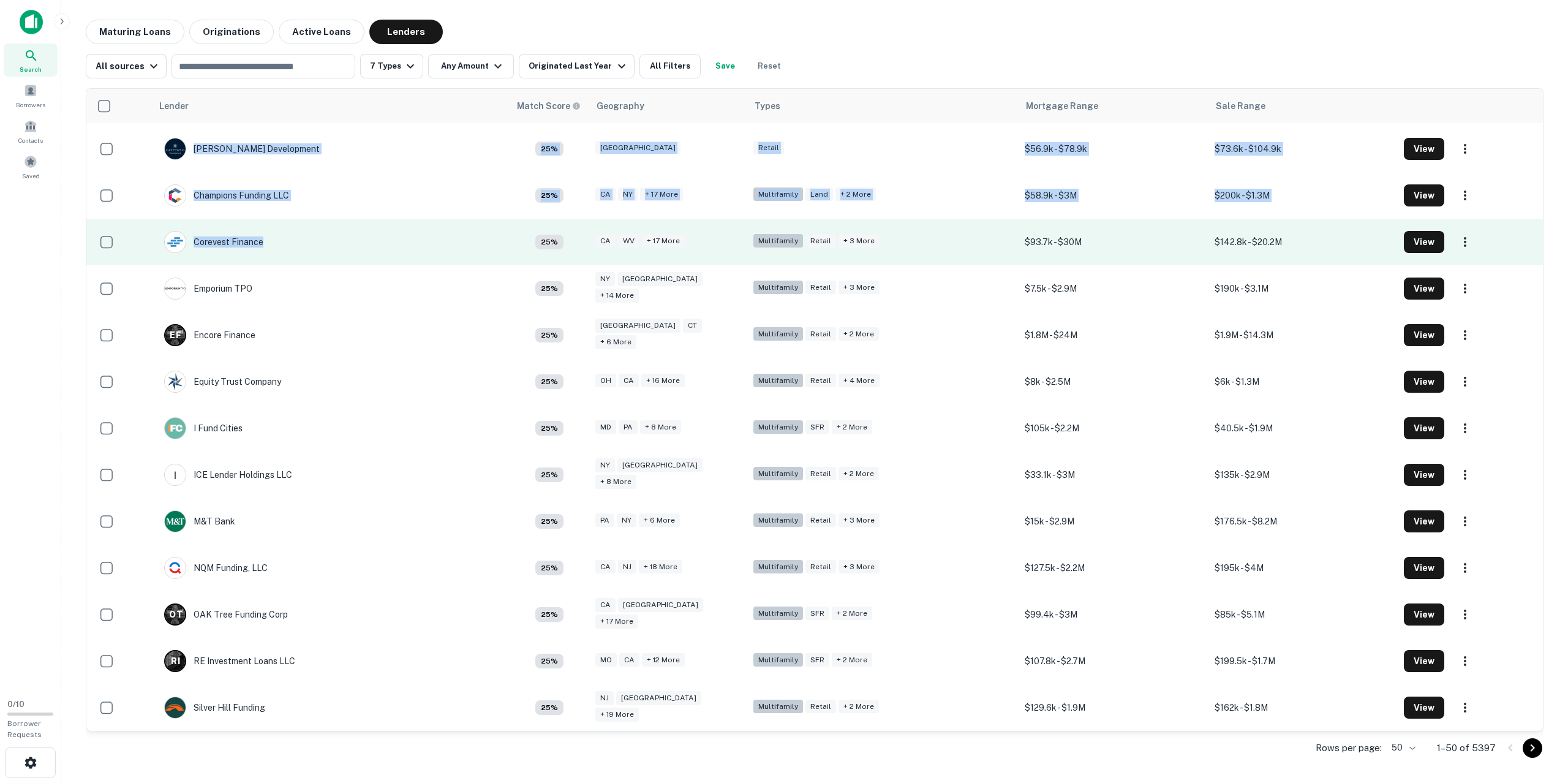
drag, startPoint x: 137, startPoint y: 142, endPoint x: 369, endPoint y: 264, distance: 262.1
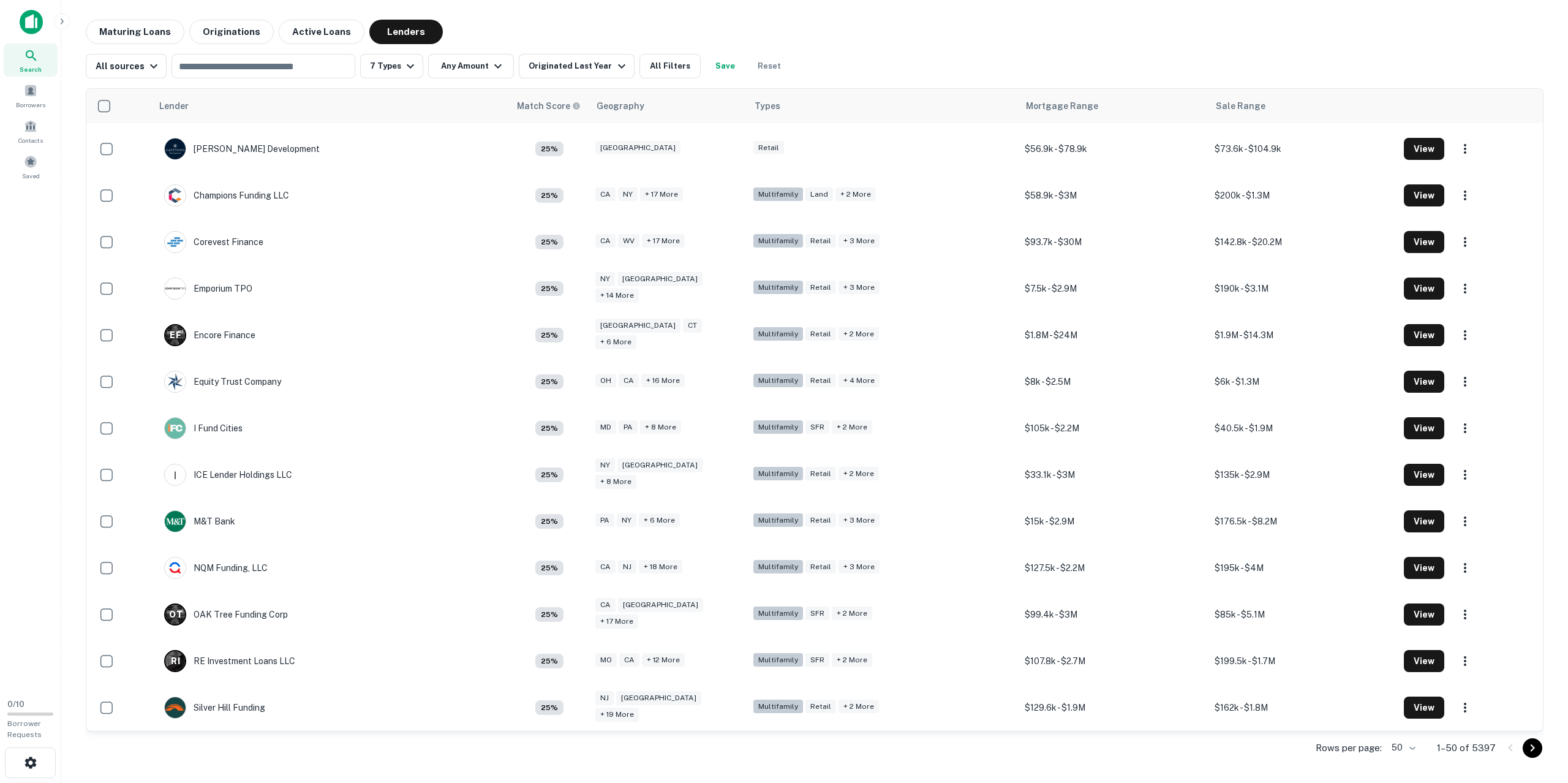
click at [1552, 616] on div "Maturing Loans Originations Active Loans Lenders All sources ​ 7 Types Any Amou…" at bounding box center [815, 393] width 1487 height 746
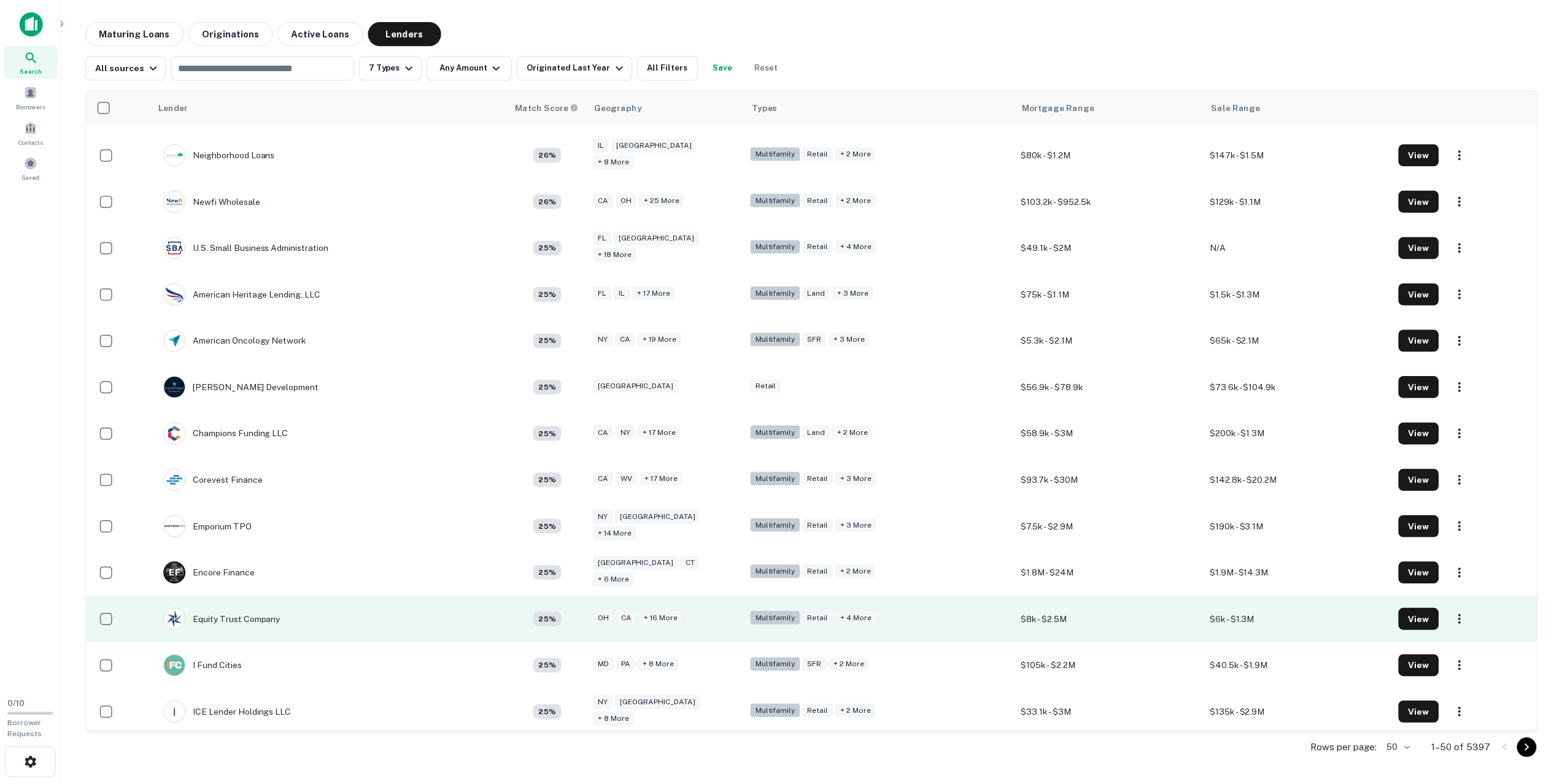
scroll to position [1723, 0]
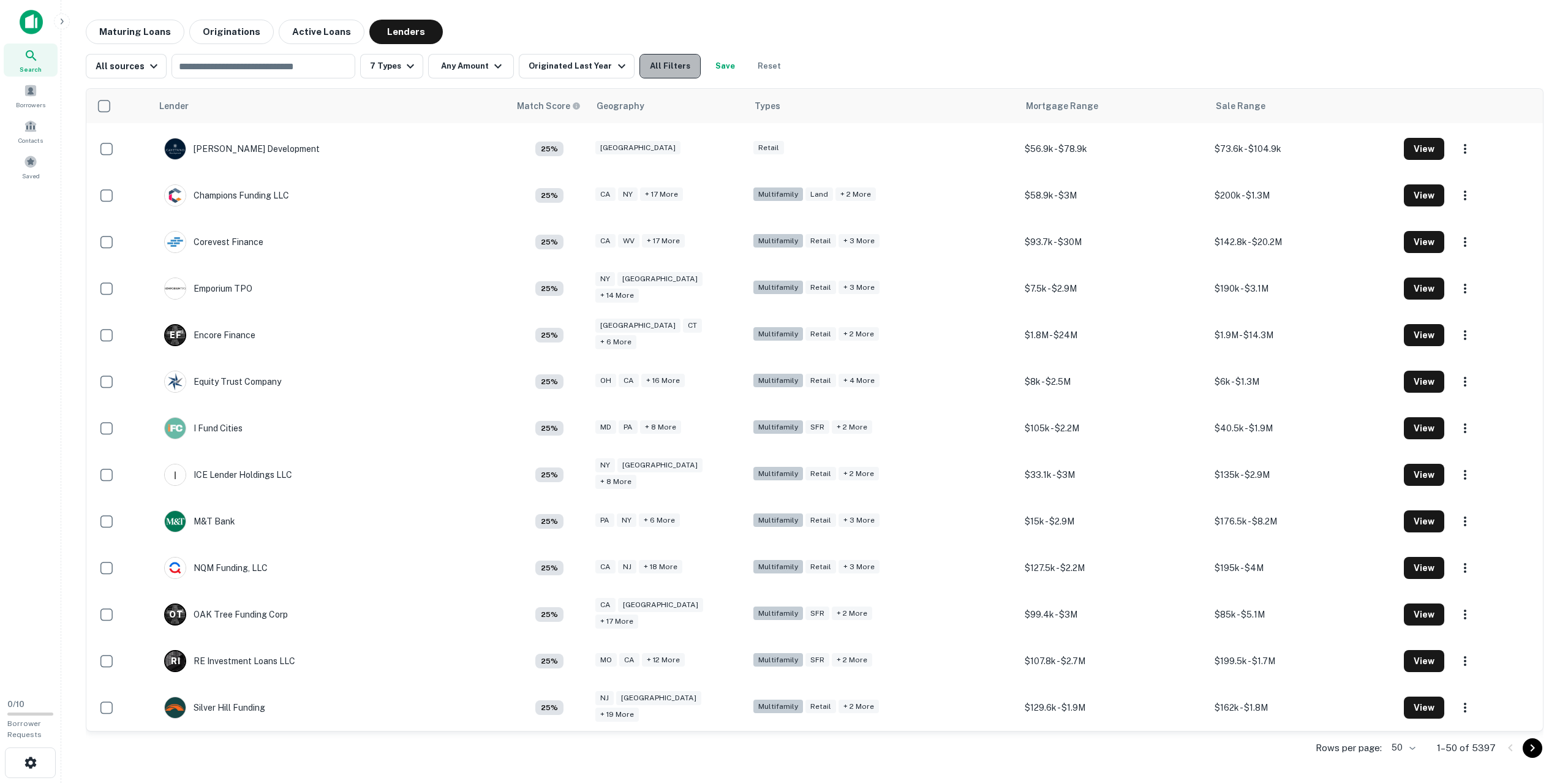
click at [661, 64] on button "All Filters" at bounding box center [670, 66] width 61 height 25
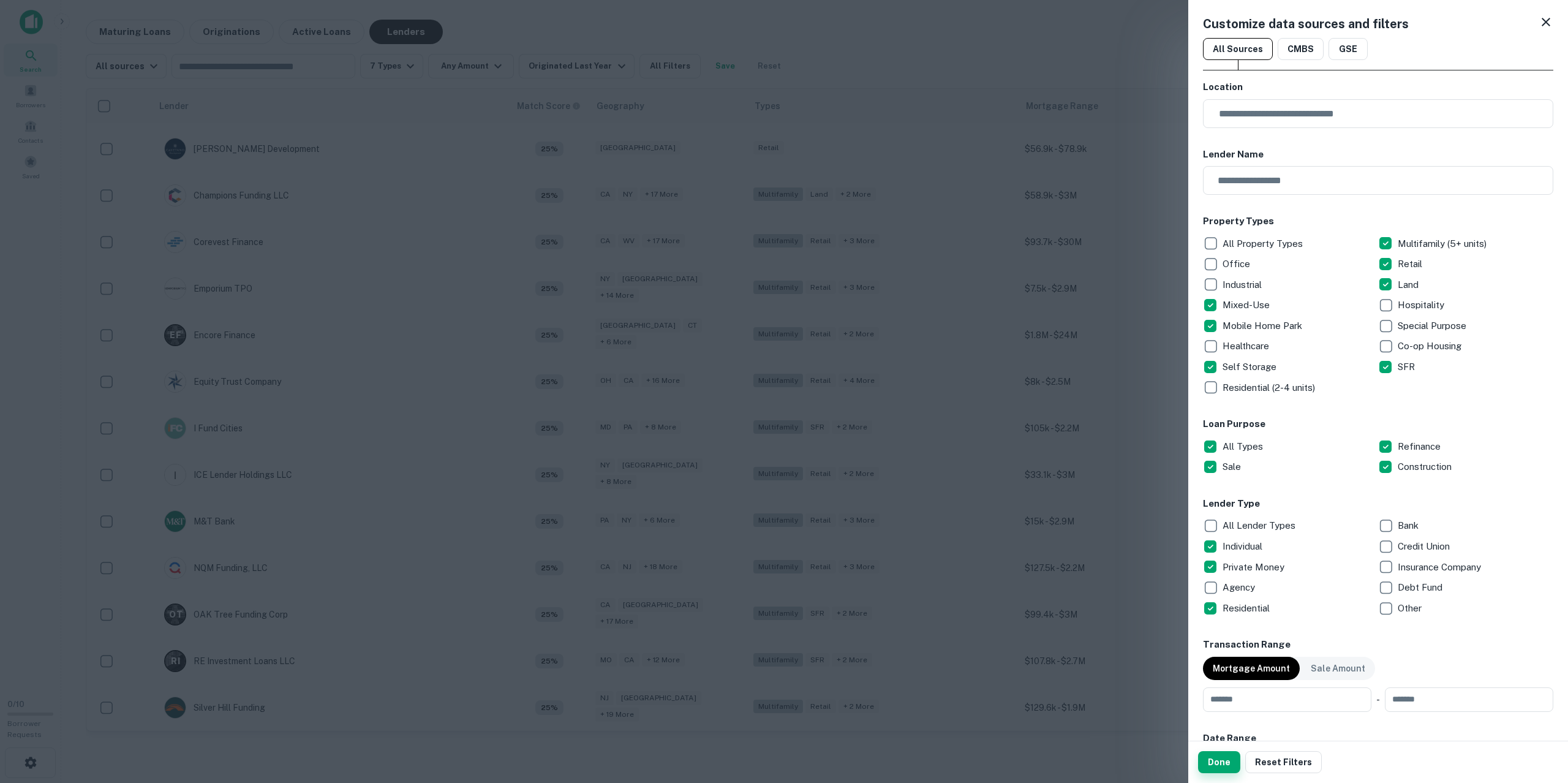
click at [1221, 768] on button "Done" at bounding box center [1219, 762] width 42 height 22
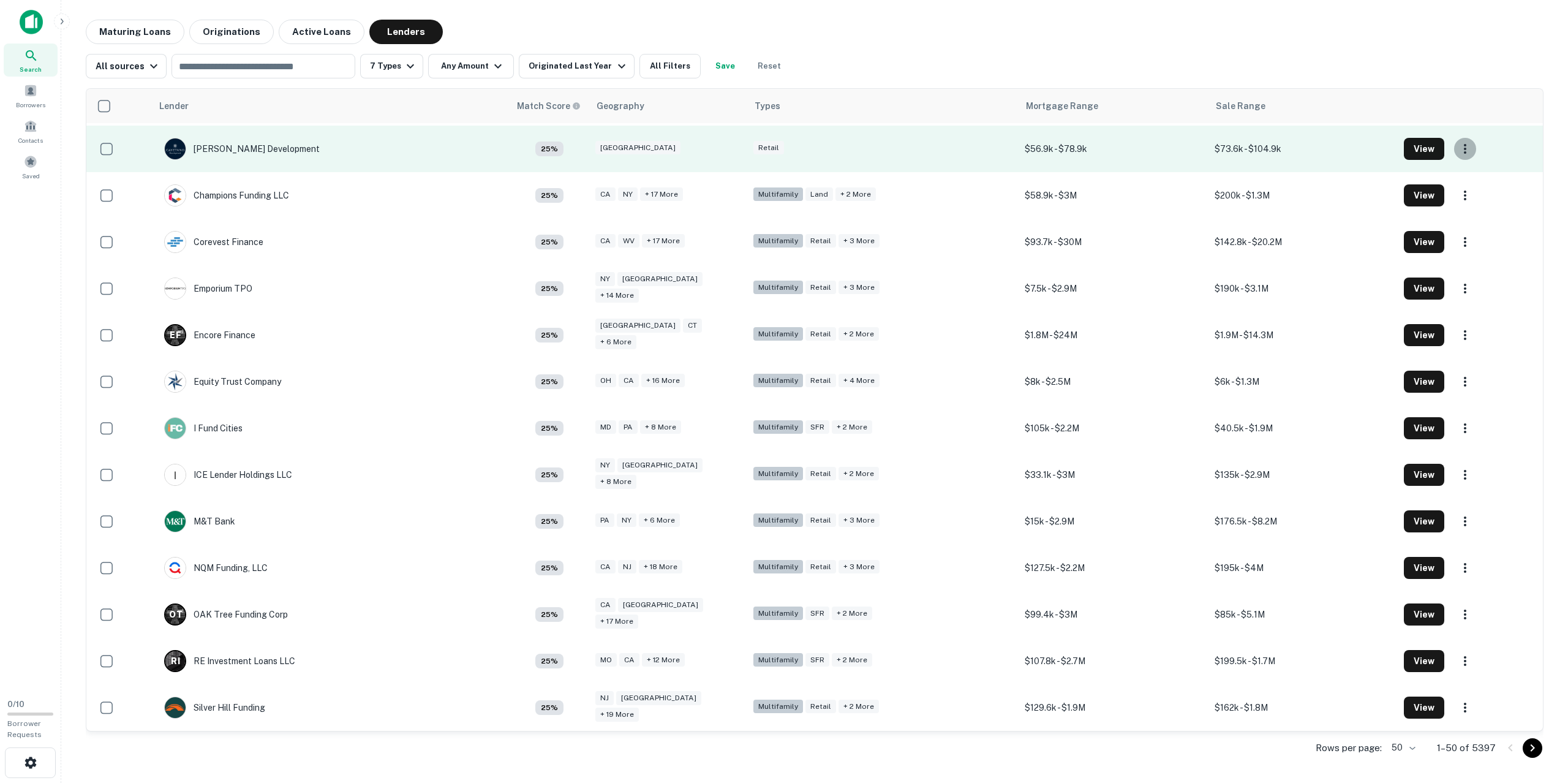
click at [1458, 150] on icon "button" at bounding box center [1465, 149] width 15 height 15
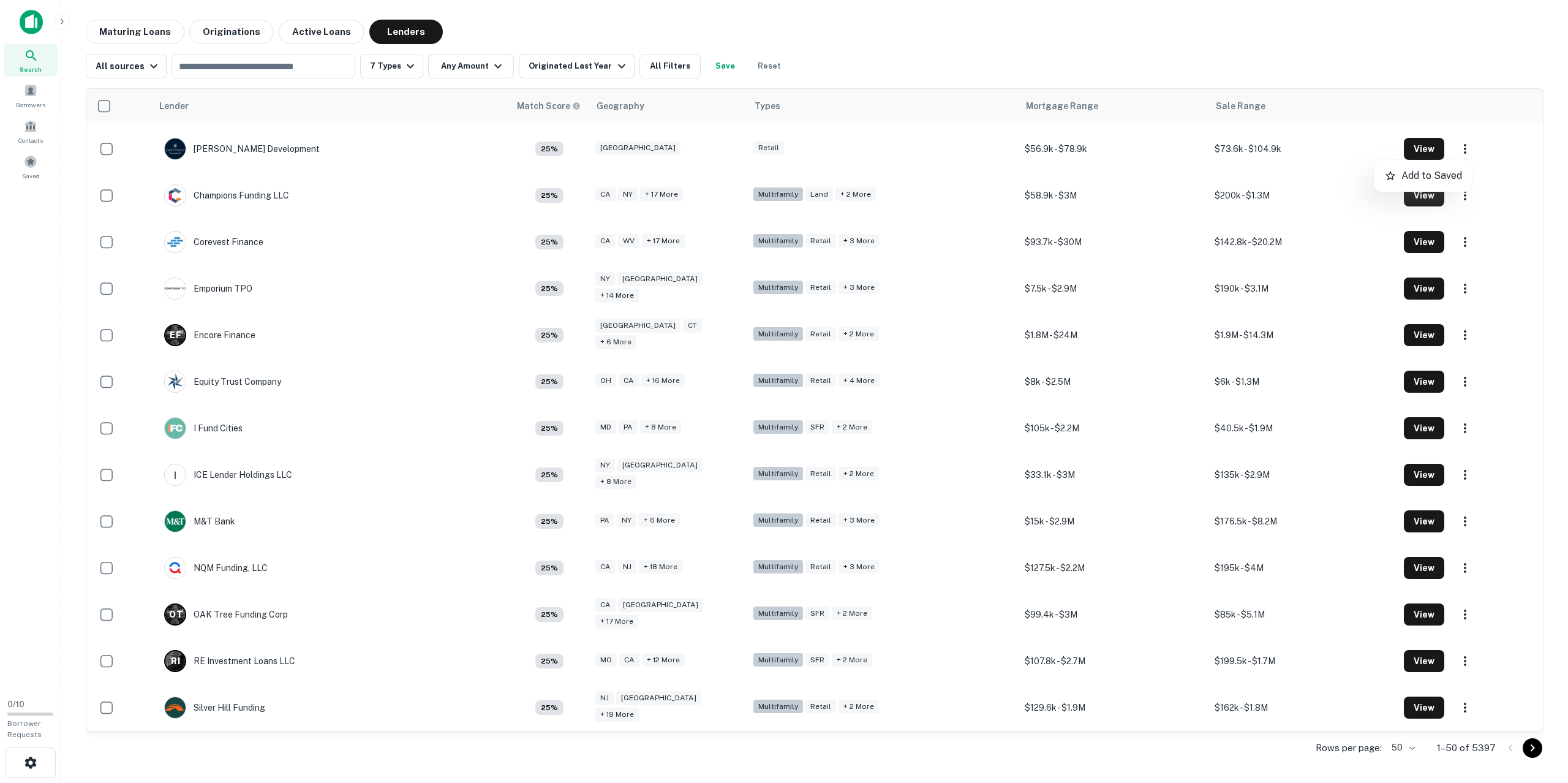
click at [105, 105] on div at bounding box center [784, 391] width 1568 height 783
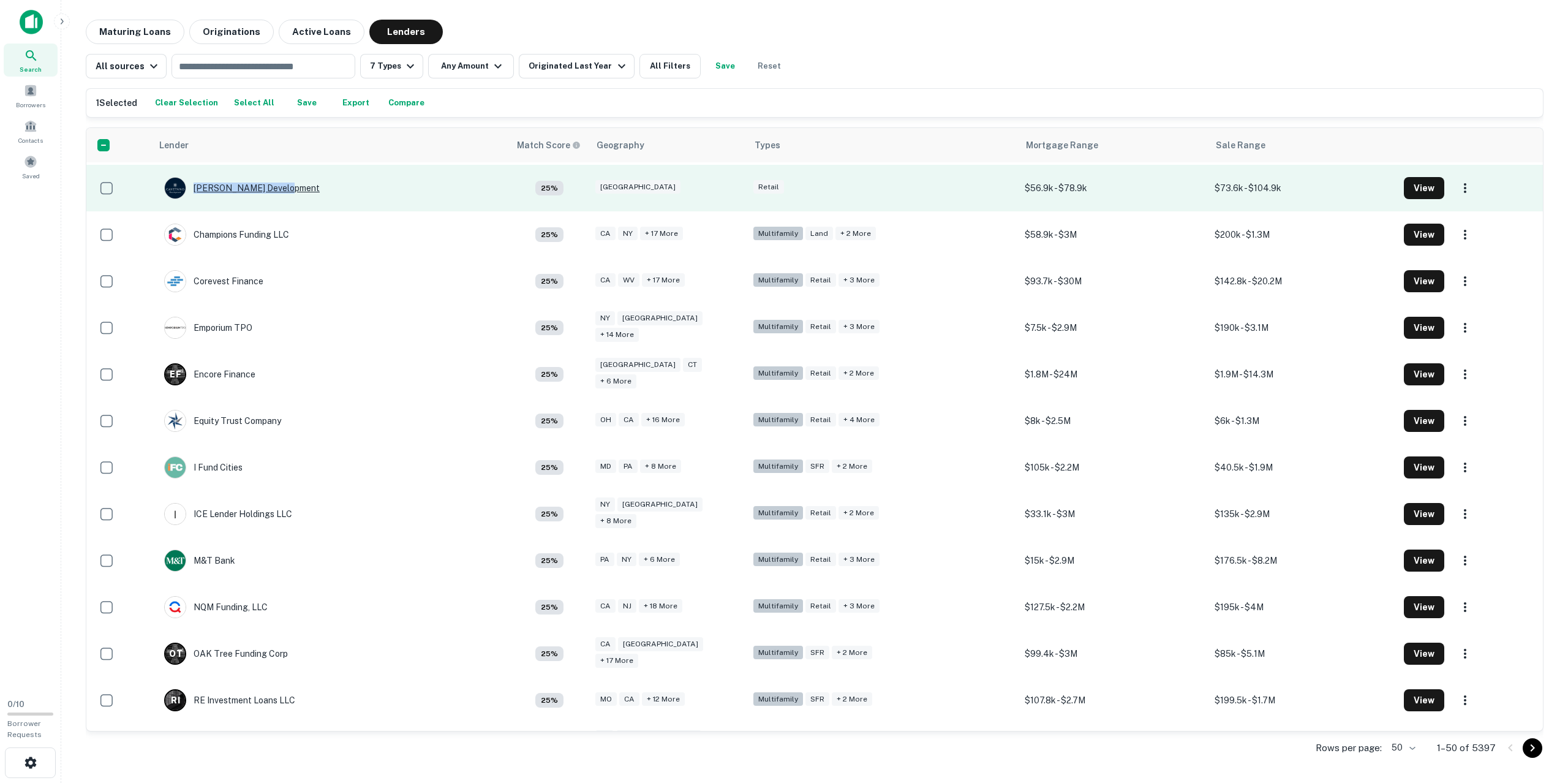
drag, startPoint x: 304, startPoint y: 184, endPoint x: 195, endPoint y: 187, distance: 109.0
click at [195, 187] on td "[PERSON_NAME] Development" at bounding box center [331, 188] width 358 height 46
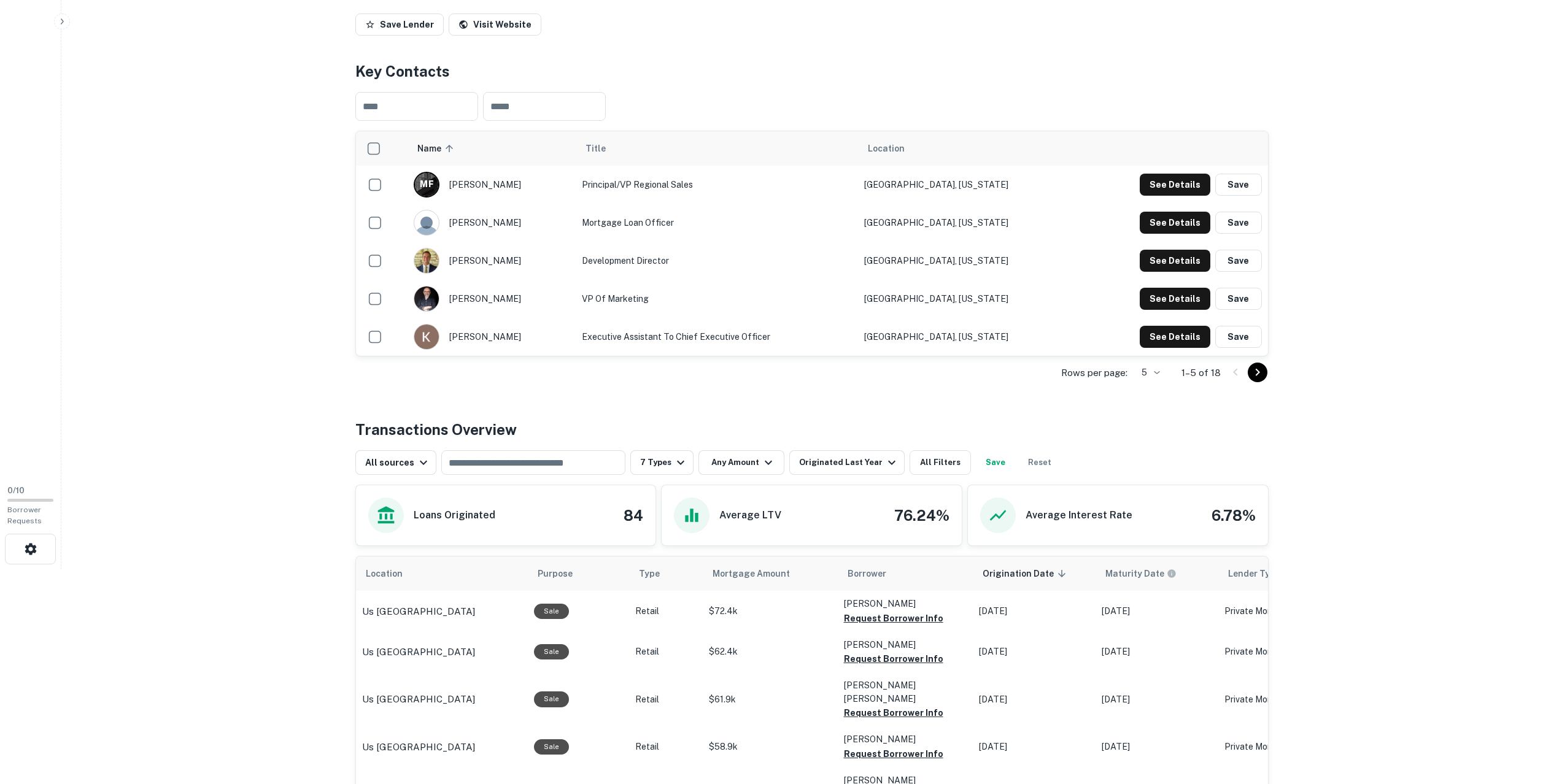
scroll to position [77, 0]
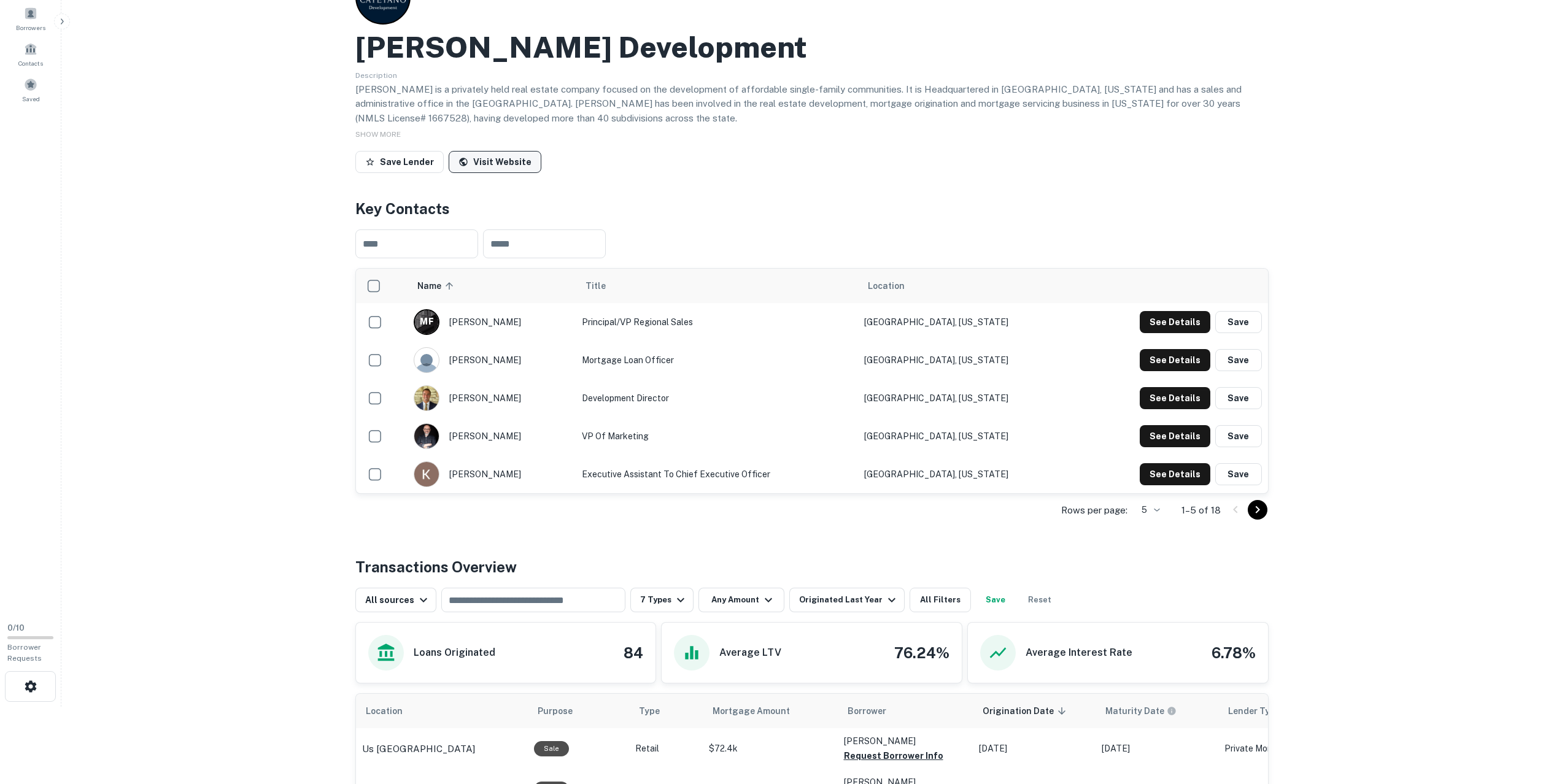
click at [458, 160] on icon at bounding box center [463, 162] width 10 height 10
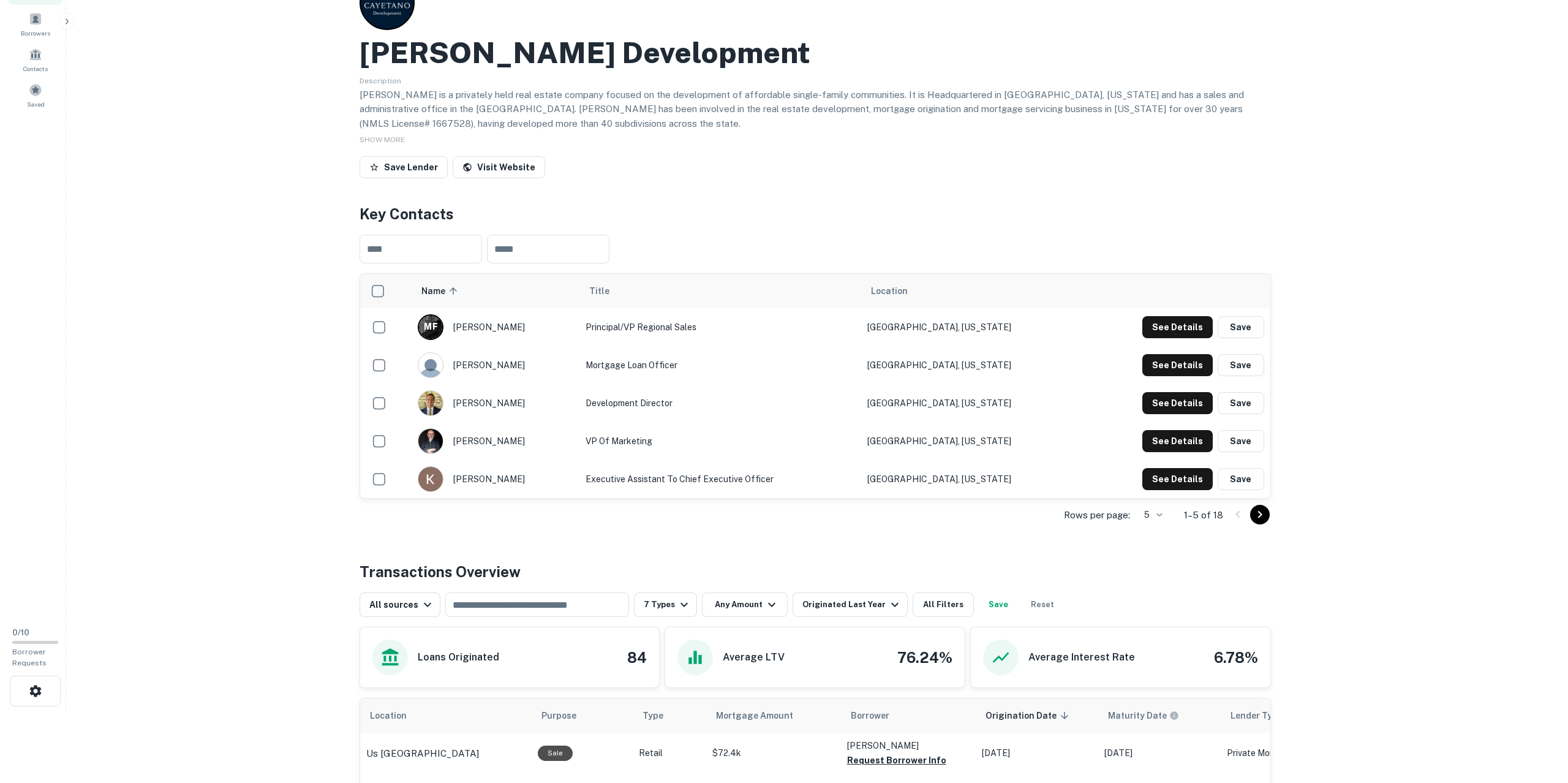
scroll to position [0, 0]
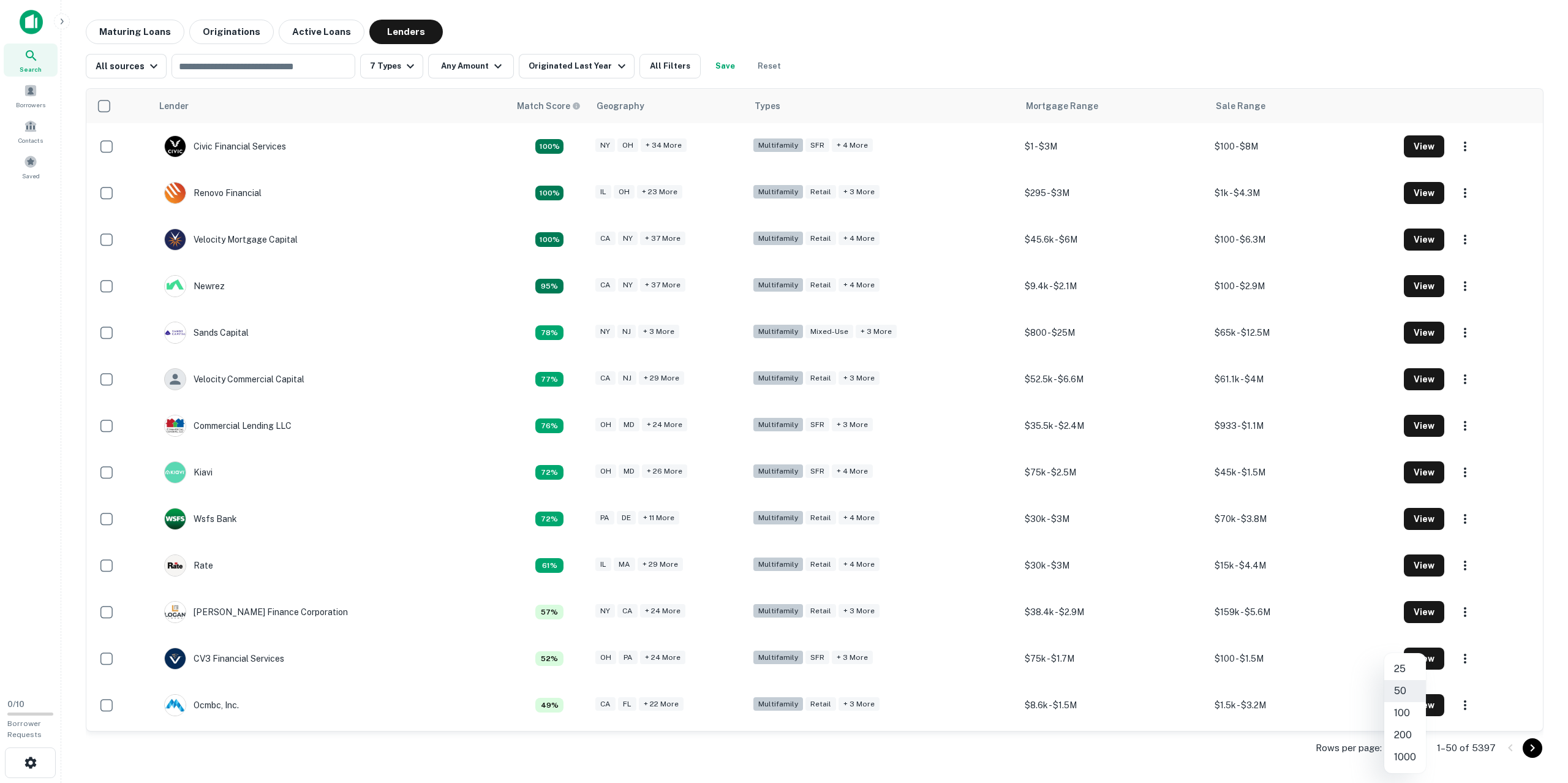
click at [1407, 748] on body "Search Borrowers Contacts Saved 0 / 10 Borrower Requests Maturing Loans Origina…" at bounding box center [784, 391] width 1568 height 783
click at [1409, 758] on li "1000" at bounding box center [1405, 757] width 42 height 22
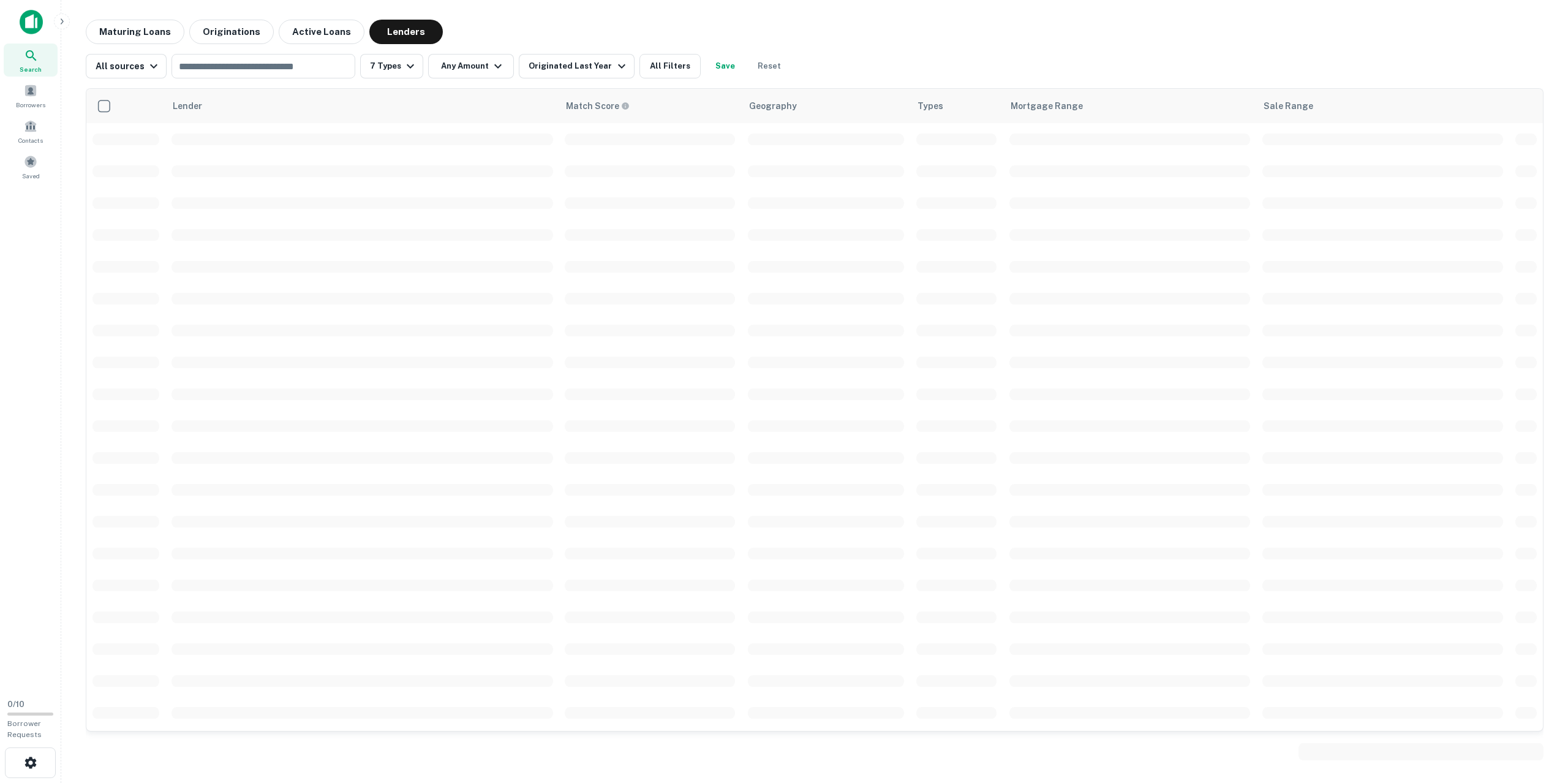
drag, startPoint x: 1407, startPoint y: 756, endPoint x: 416, endPoint y: 190, distance: 1141.2
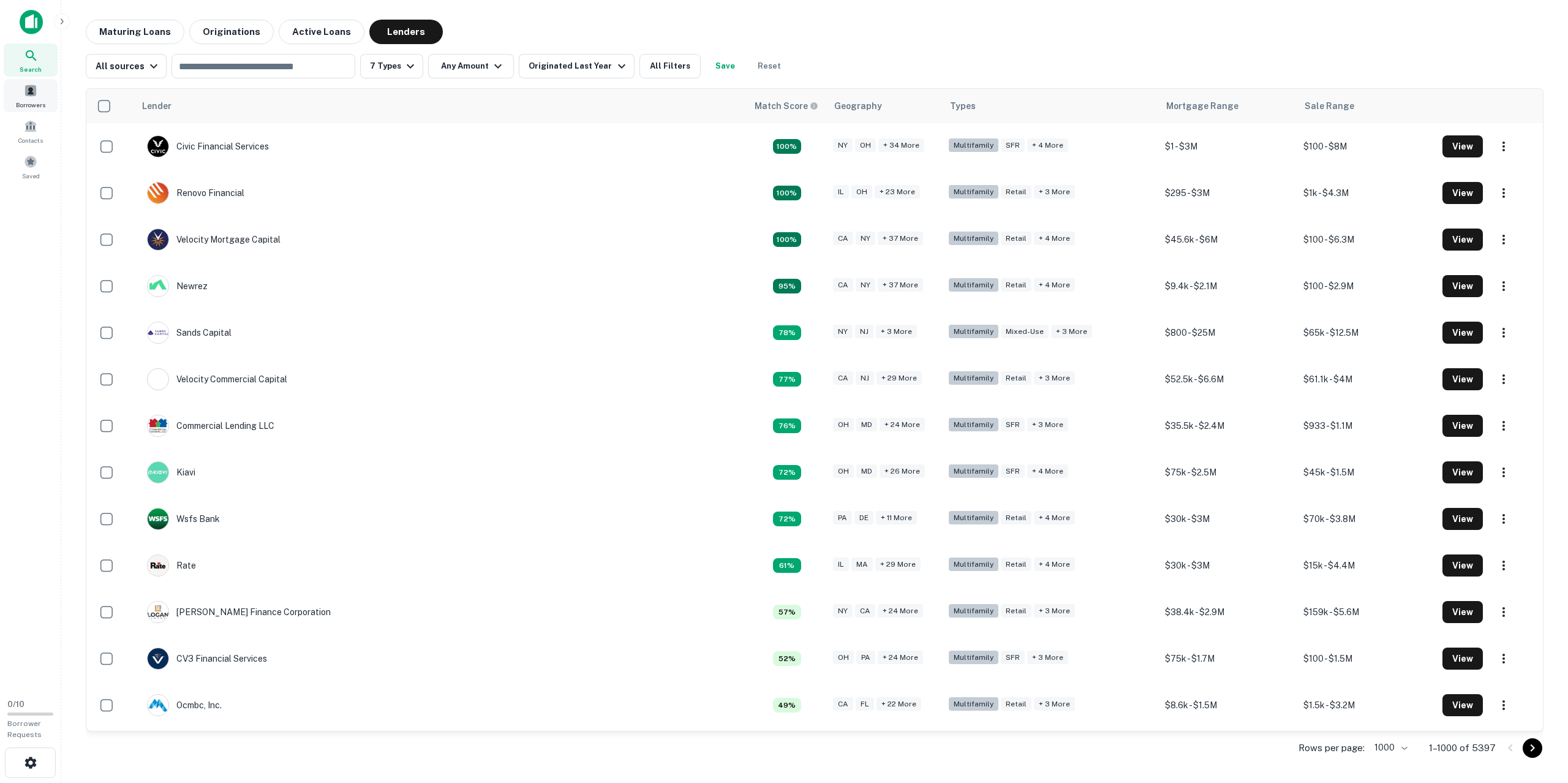
click at [75, 116] on div "Maturing Loans Originations Active Loans Lenders All sources ​ 7 Types Any Amou…" at bounding box center [815, 393] width 1487 height 746
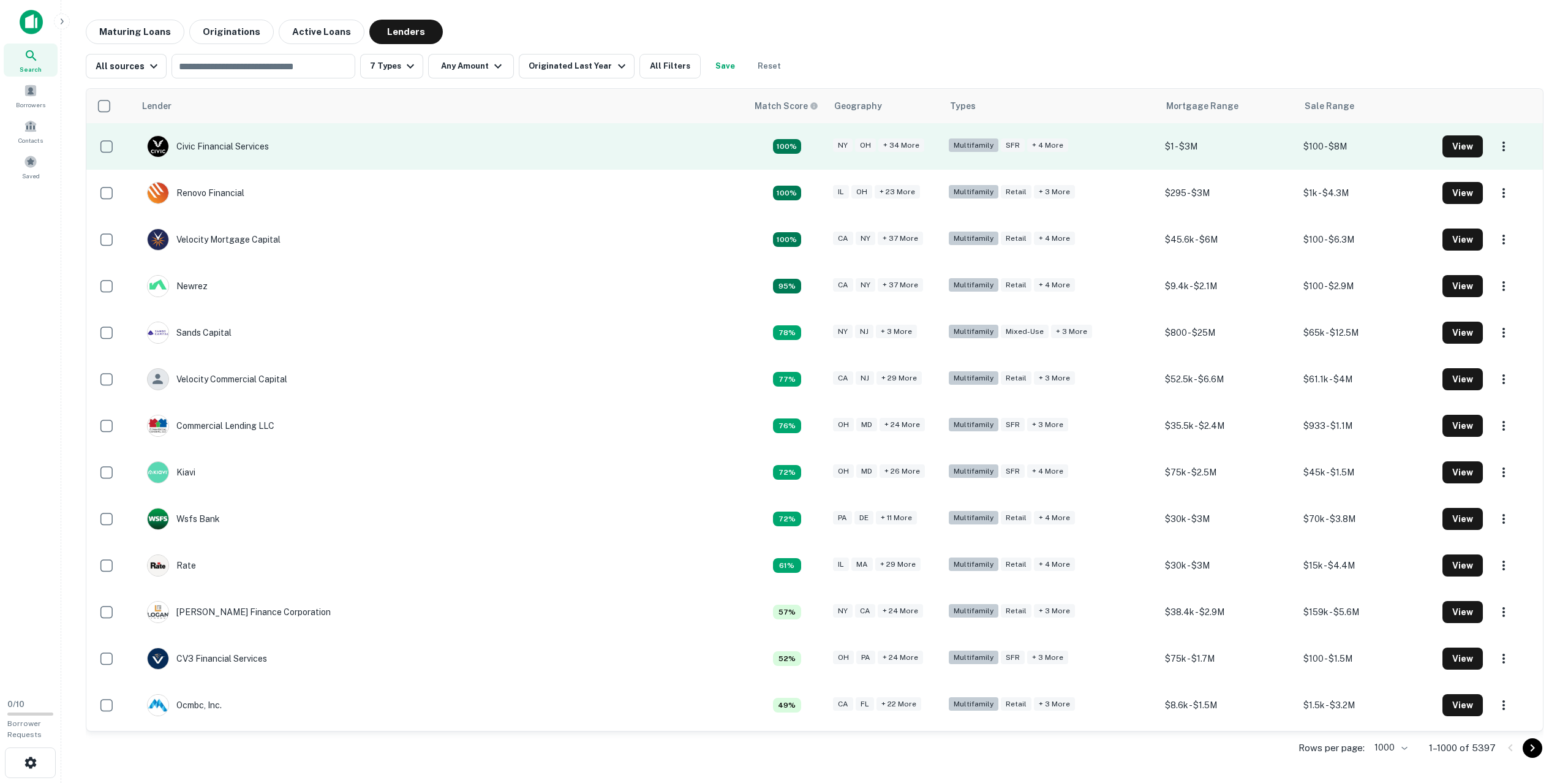
drag, startPoint x: 628, startPoint y: 709, endPoint x: 469, endPoint y: 147, distance: 584.1
copy tbody "100% [GEOGRAPHIC_DATA] OH + 34 more Multifamily SFR + 4 more $1 - $3M $100 - $8…"
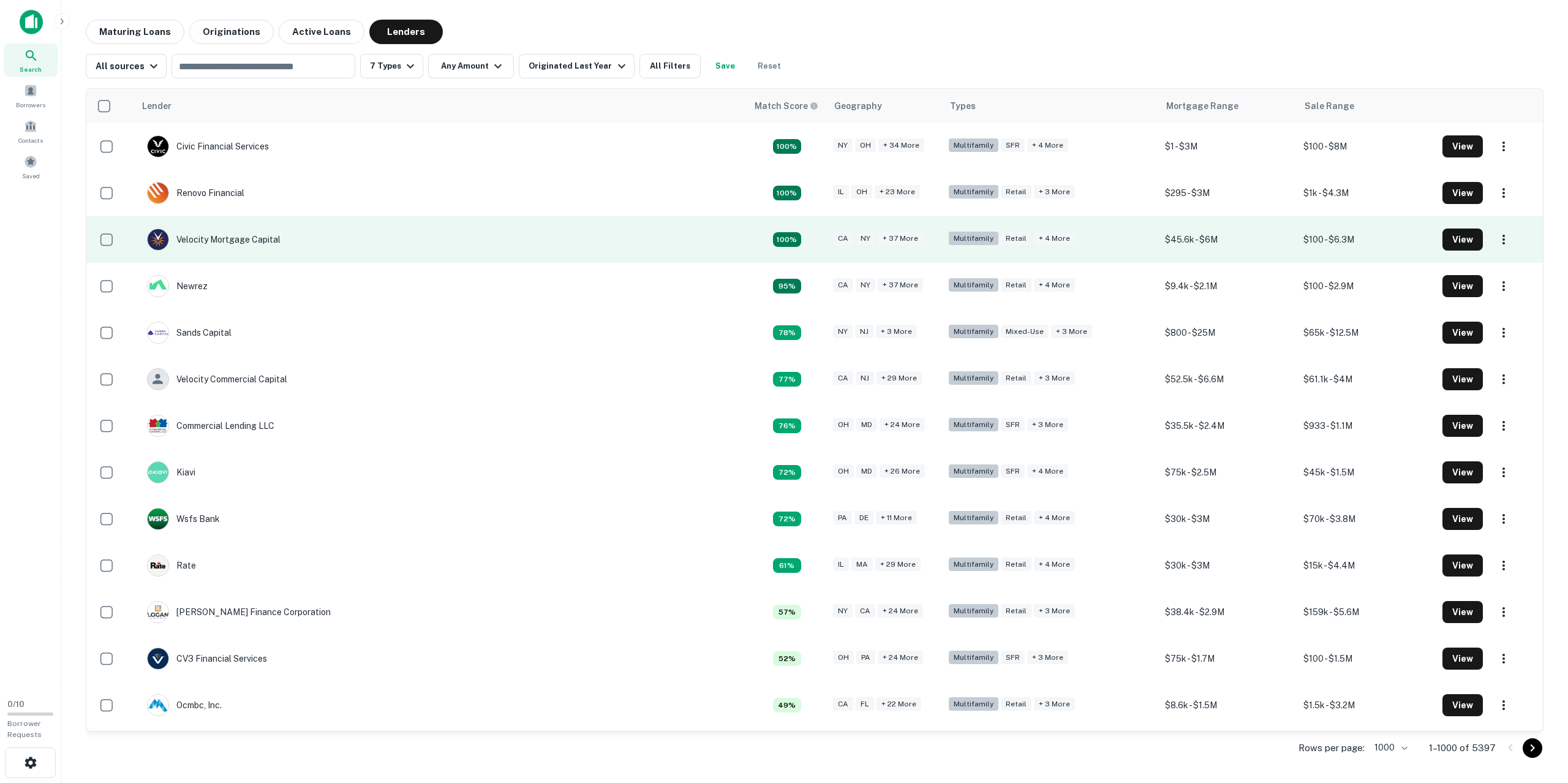
copy tbody "100% [GEOGRAPHIC_DATA] OH + 34 more Multifamily SFR + 4 more $1 - $3M $100 - $8…"
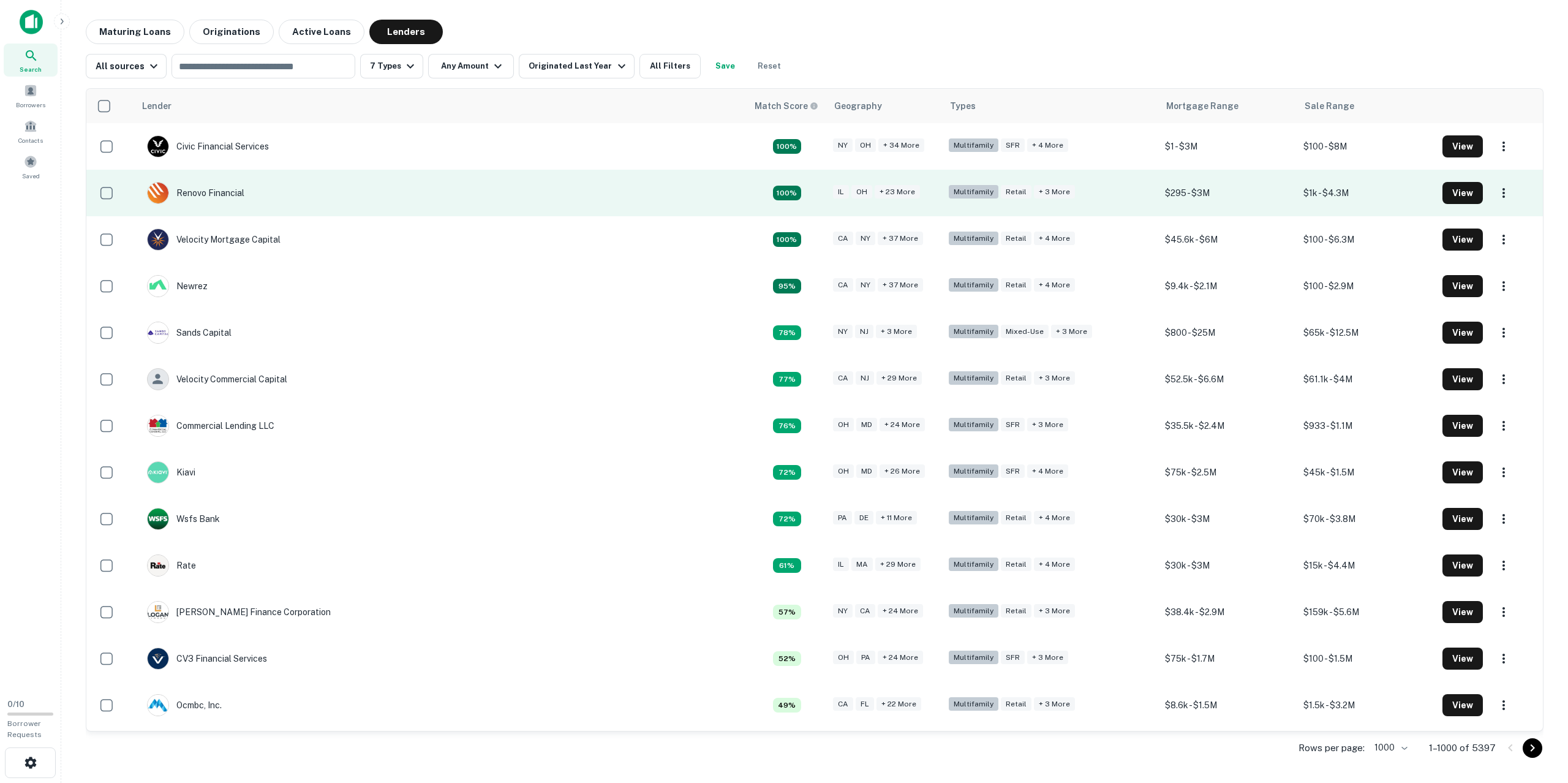
copy tbody "100% IL OH + 23 more Multifamily Retail + 3 more $295 - $3M $1k - $4.3M View Ve…"
